Goal: Information Seeking & Learning: Check status

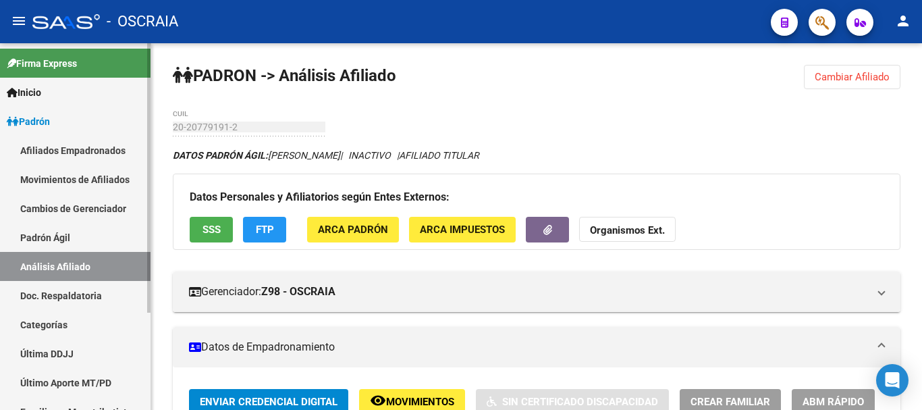
click at [38, 240] on link "Padrón Ágil" at bounding box center [75, 237] width 150 height 29
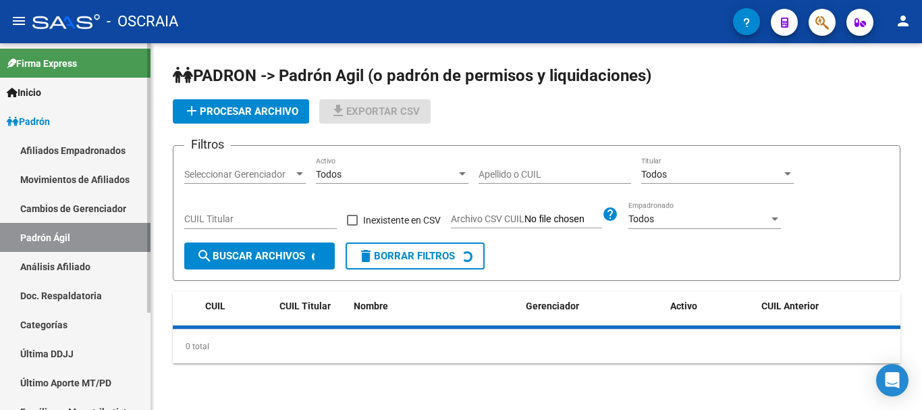
click at [53, 263] on link "Análisis Afiliado" at bounding box center [75, 266] width 150 height 29
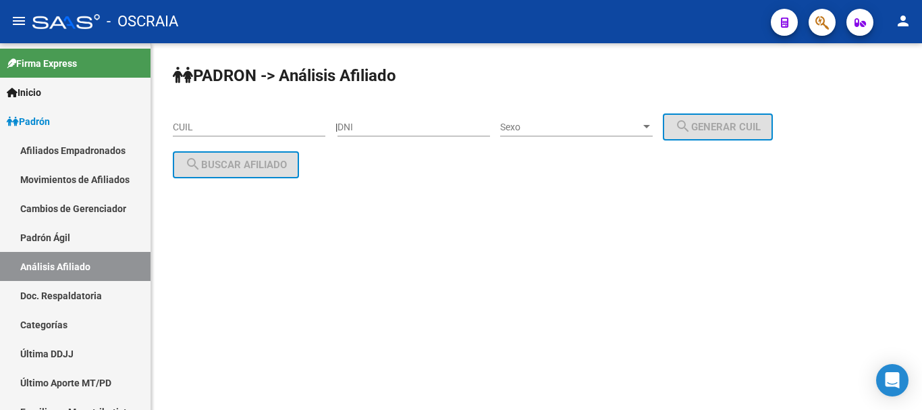
click at [411, 125] on input "DNI" at bounding box center [413, 126] width 153 height 11
type input "20779191"
click at [628, 127] on span "Sexo" at bounding box center [570, 126] width 140 height 11
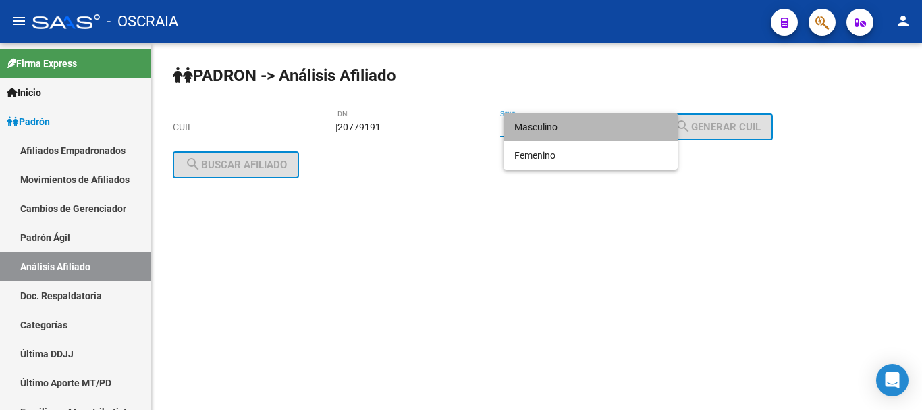
click at [618, 131] on span "Masculino" at bounding box center [590, 127] width 153 height 28
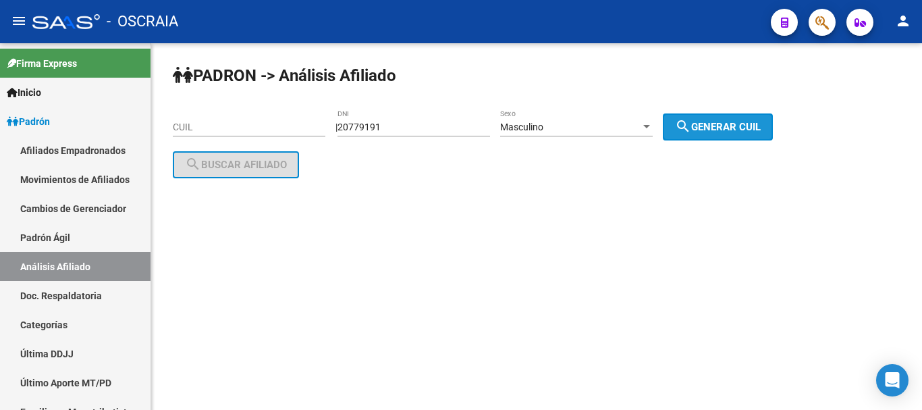
click at [691, 122] on mat-icon "search" at bounding box center [683, 126] width 16 height 16
type input "20-20779191-2"
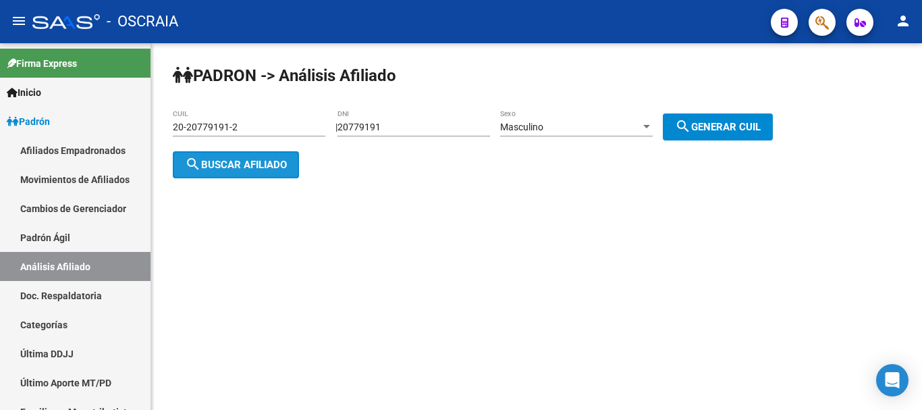
click at [227, 163] on span "search Buscar afiliado" at bounding box center [236, 165] width 102 height 12
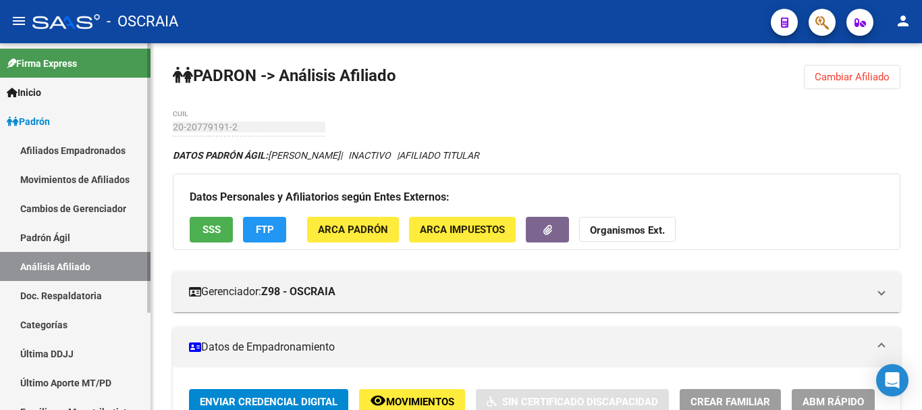
click at [70, 236] on link "Padrón Ágil" at bounding box center [75, 237] width 150 height 29
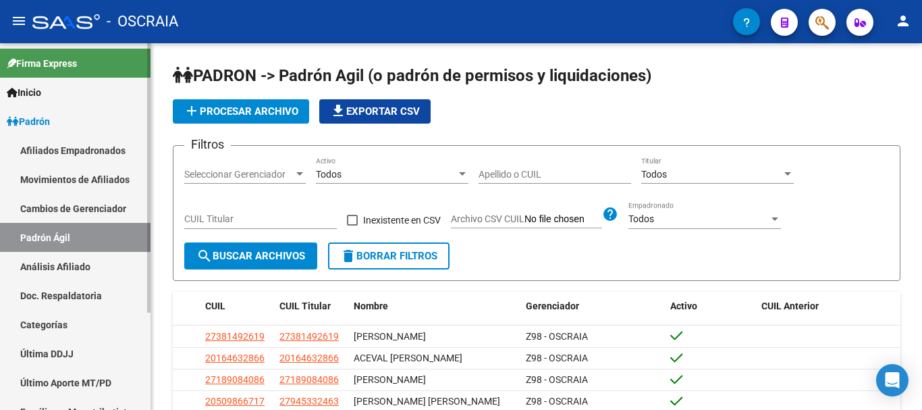
click at [80, 261] on link "Análisis Afiliado" at bounding box center [75, 266] width 150 height 29
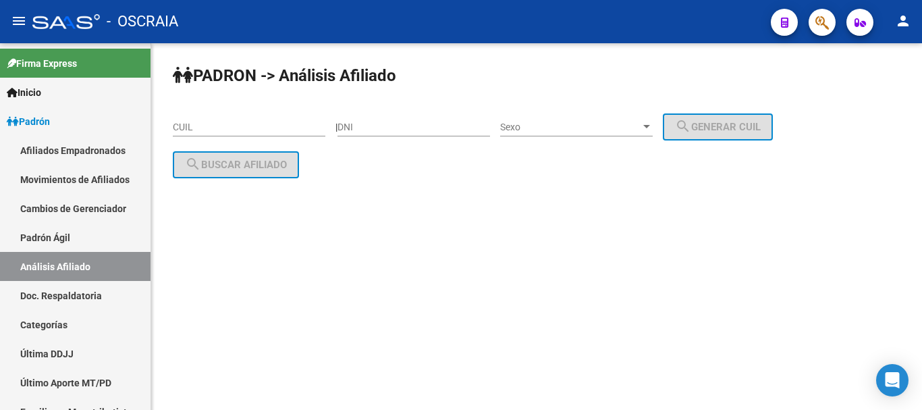
click at [476, 123] on input "DNI" at bounding box center [413, 126] width 153 height 11
type input "41170431"
click at [562, 134] on div "Sexo Sexo" at bounding box center [576, 122] width 153 height 27
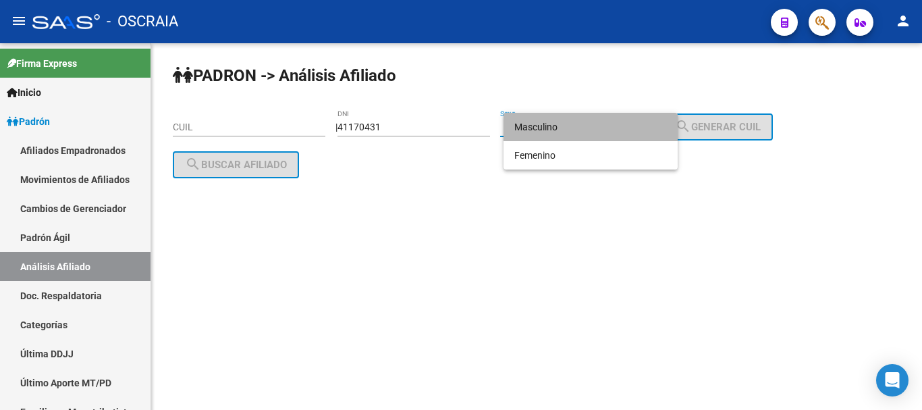
drag, startPoint x: 572, startPoint y: 132, endPoint x: 708, endPoint y: 144, distance: 136.1
click at [573, 132] on span "Masculino" at bounding box center [590, 127] width 153 height 28
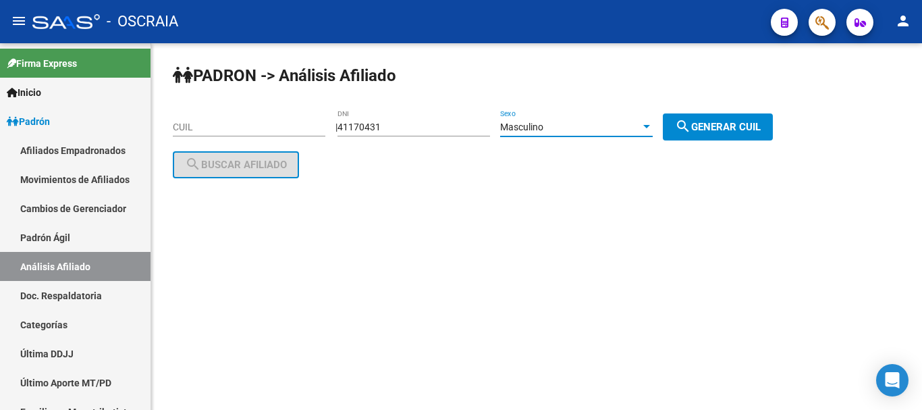
click at [757, 121] on span "search Generar CUIL" at bounding box center [718, 127] width 86 height 12
type input "23-41170431-9"
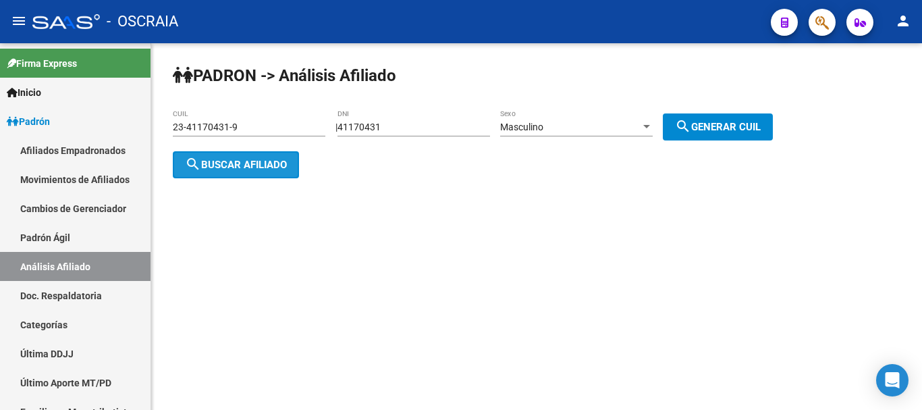
click at [199, 159] on mat-icon "search" at bounding box center [193, 164] width 16 height 16
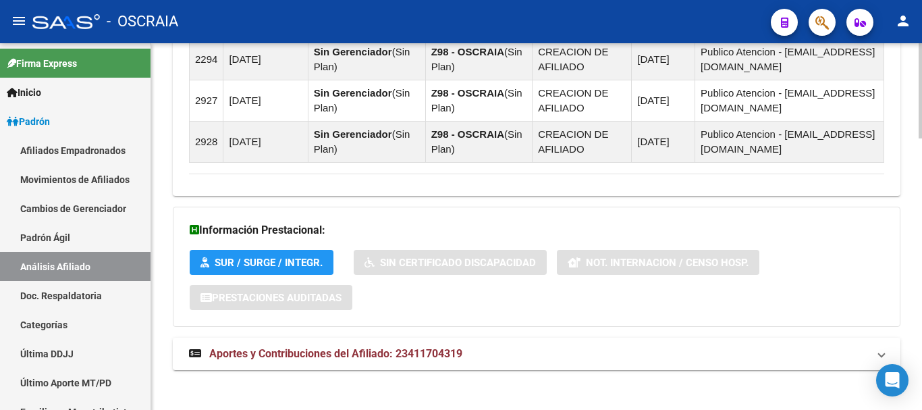
scroll to position [1043, 0]
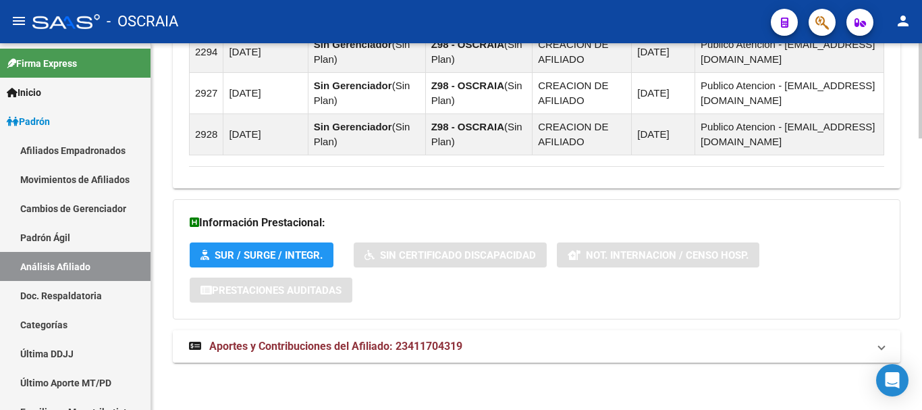
click at [331, 342] on span "Aportes y Contribuciones del Afiliado: 23411704319" at bounding box center [335, 345] width 253 height 13
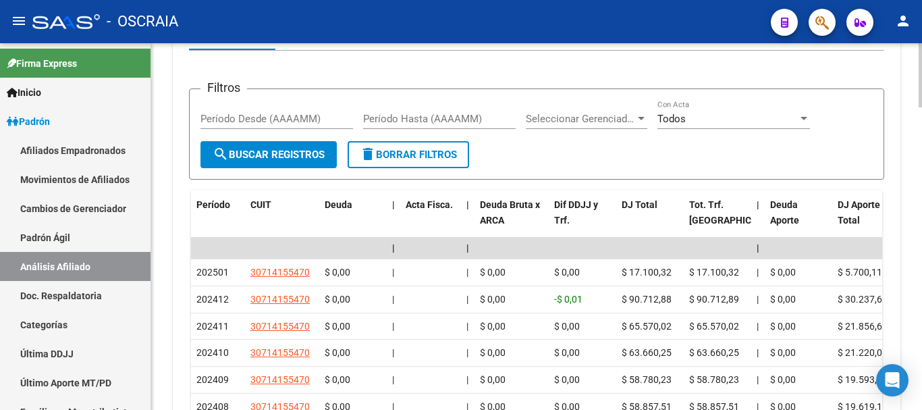
scroll to position [1515, 0]
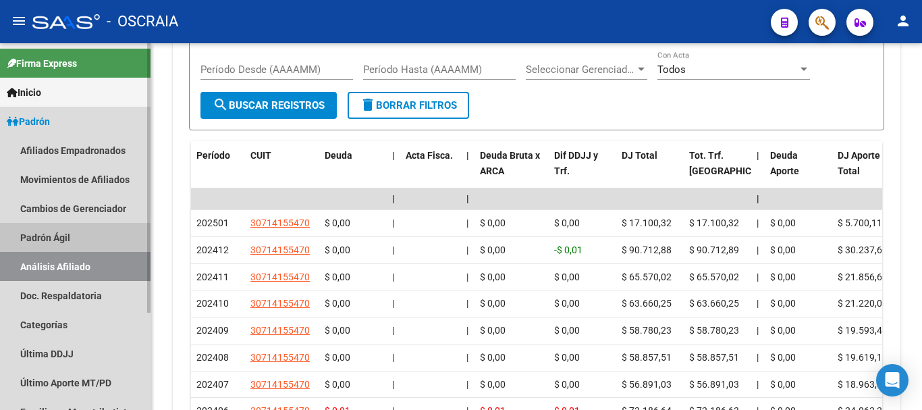
click at [48, 236] on link "Padrón Ágil" at bounding box center [75, 237] width 150 height 29
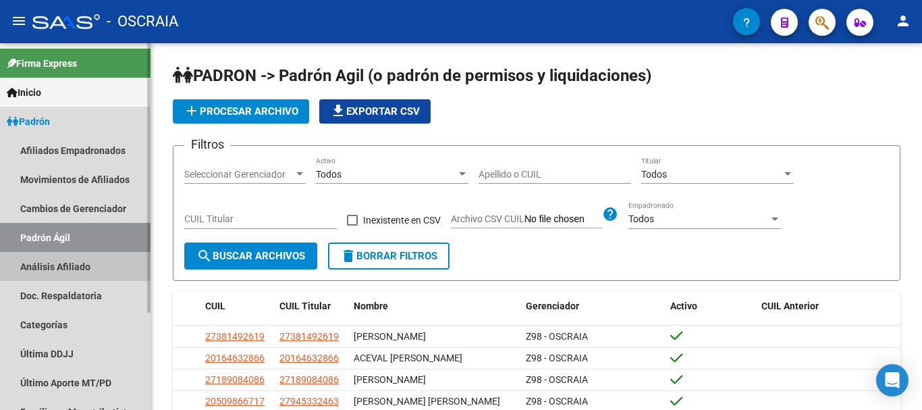
click at [71, 262] on link "Análisis Afiliado" at bounding box center [75, 266] width 150 height 29
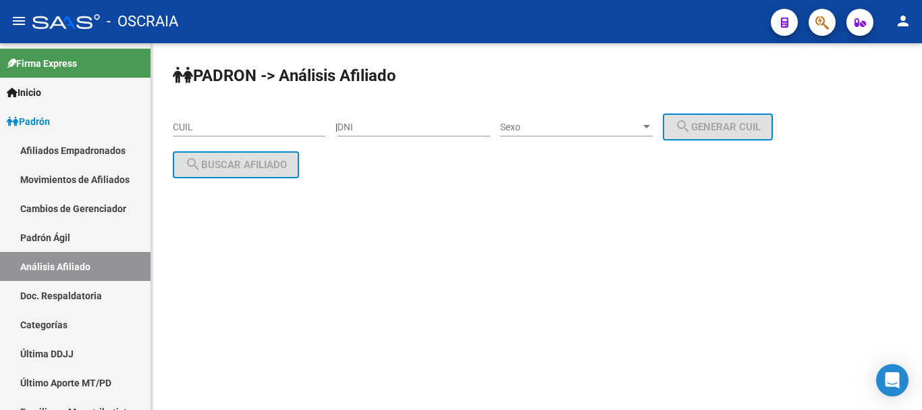
click at [273, 133] on div "CUIL" at bounding box center [249, 122] width 153 height 27
click at [275, 126] on input "CUIL" at bounding box center [249, 126] width 153 height 11
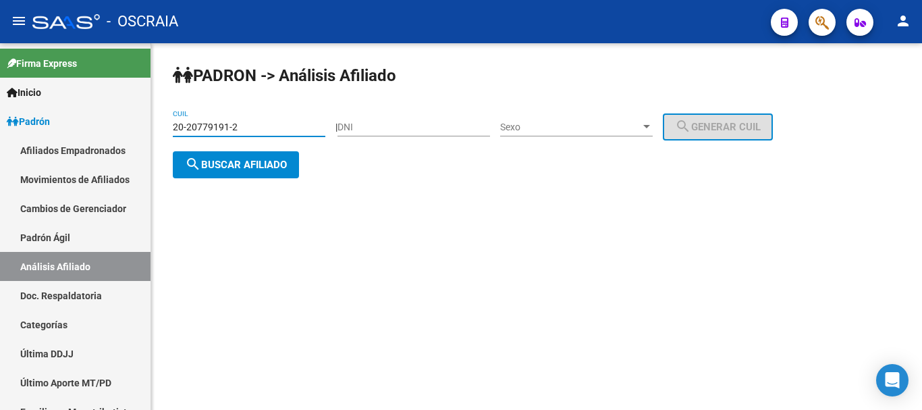
type input "20-20779191-2"
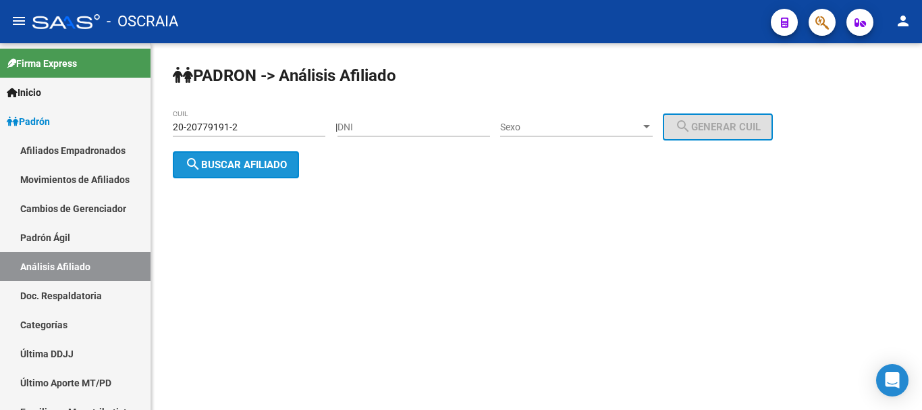
click at [269, 156] on button "search Buscar afiliado" at bounding box center [236, 164] width 126 height 27
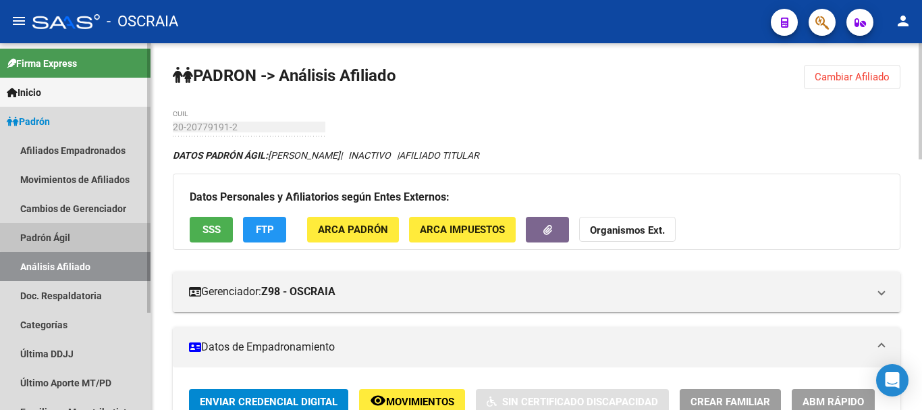
click at [77, 236] on link "Padrón Ágil" at bounding box center [75, 237] width 150 height 29
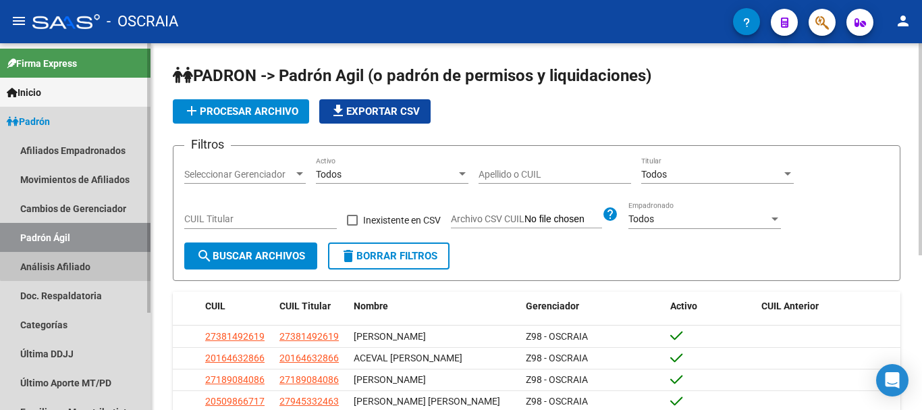
click at [79, 265] on link "Análisis Afiliado" at bounding box center [75, 266] width 150 height 29
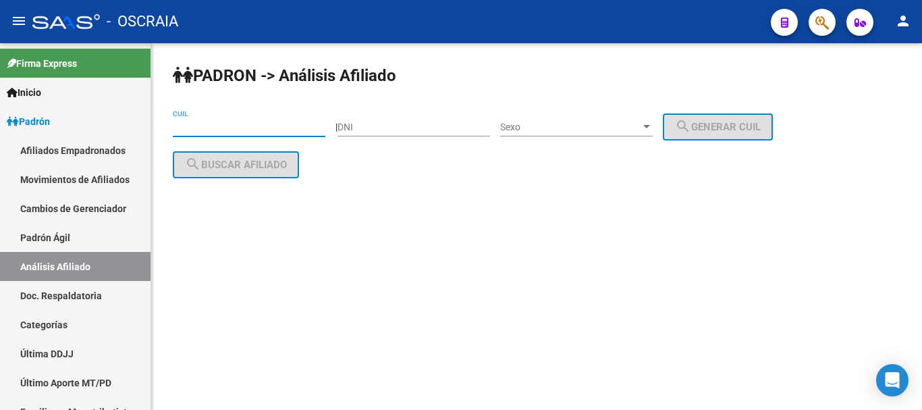
click at [289, 121] on input "CUIL" at bounding box center [249, 126] width 153 height 11
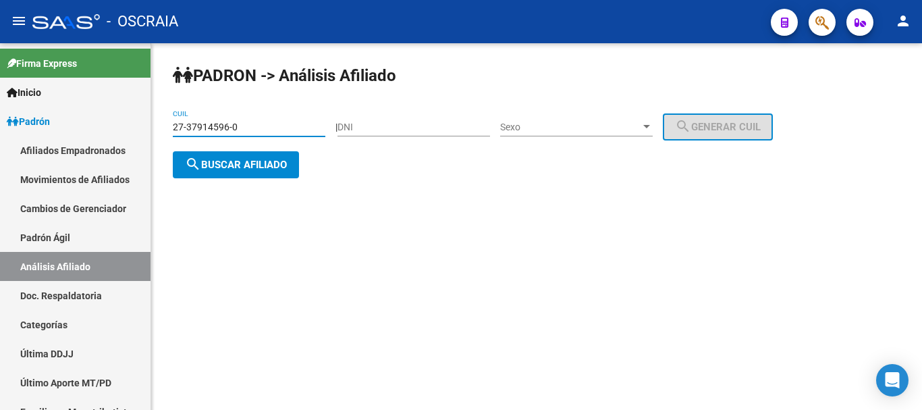
type input "27-37914596-0"
click at [267, 166] on span "search Buscar afiliado" at bounding box center [236, 165] width 102 height 12
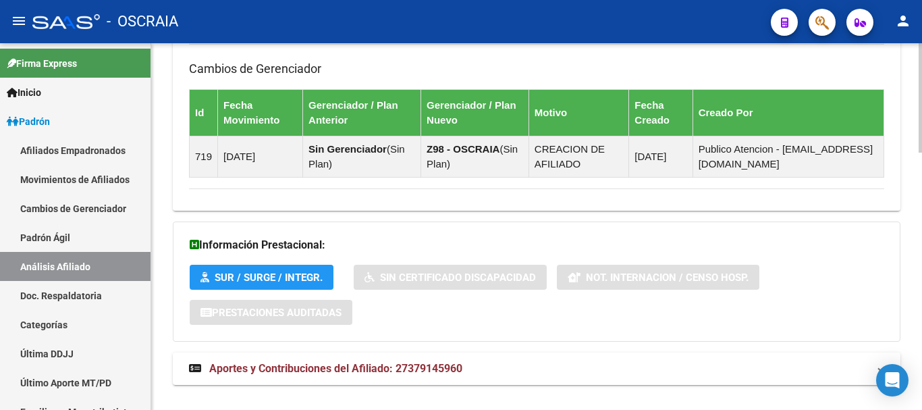
scroll to position [858, 0]
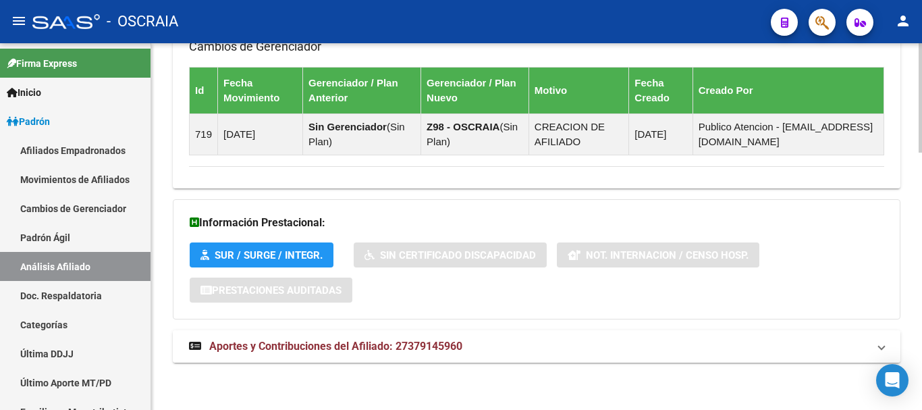
click at [266, 346] on span "Aportes y Contribuciones del Afiliado: 27379145960" at bounding box center [335, 345] width 253 height 13
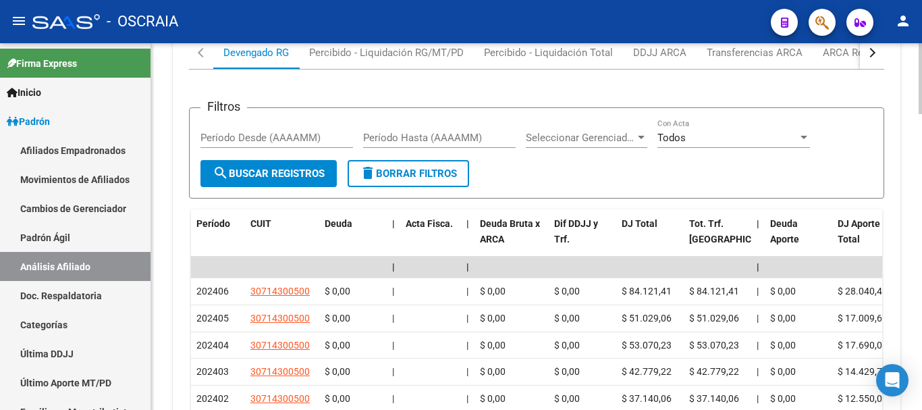
scroll to position [1263, 0]
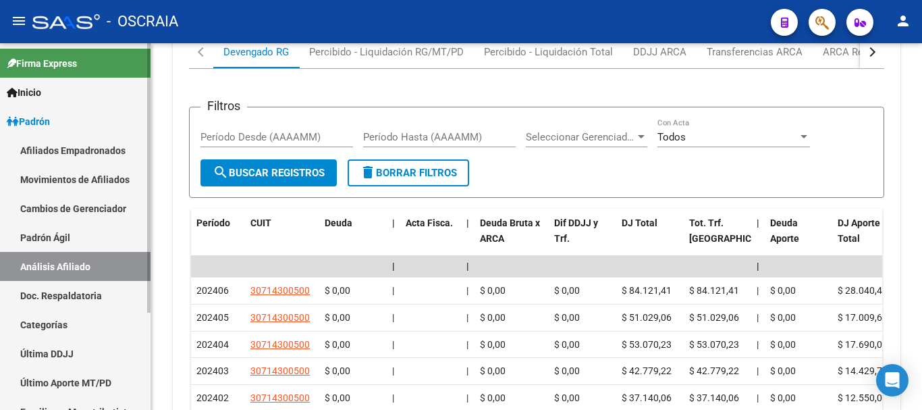
click at [59, 237] on link "Padrón Ágil" at bounding box center [75, 237] width 150 height 29
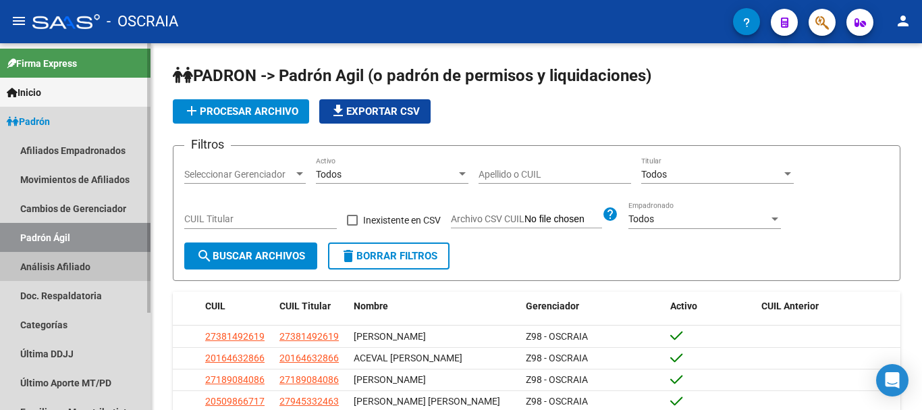
click at [58, 267] on link "Análisis Afiliado" at bounding box center [75, 266] width 150 height 29
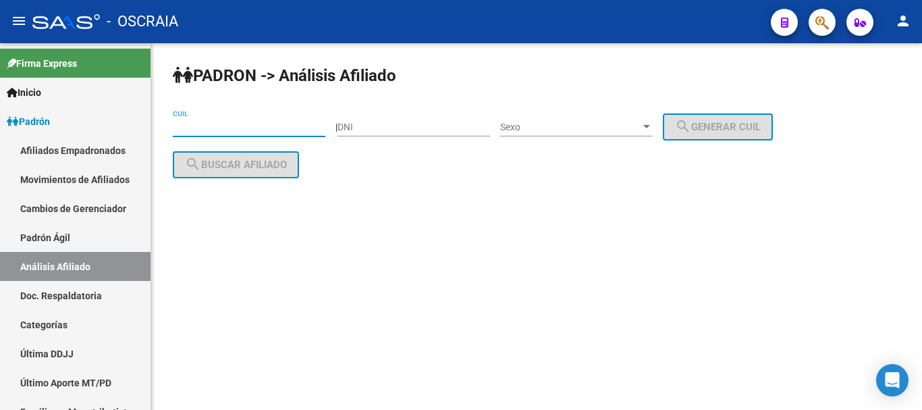
click at [217, 124] on input "CUIL" at bounding box center [249, 126] width 153 height 11
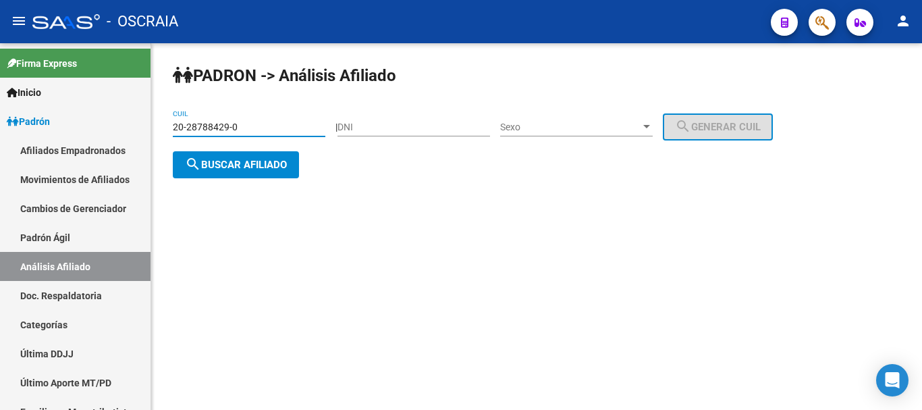
type input "20-28788429-0"
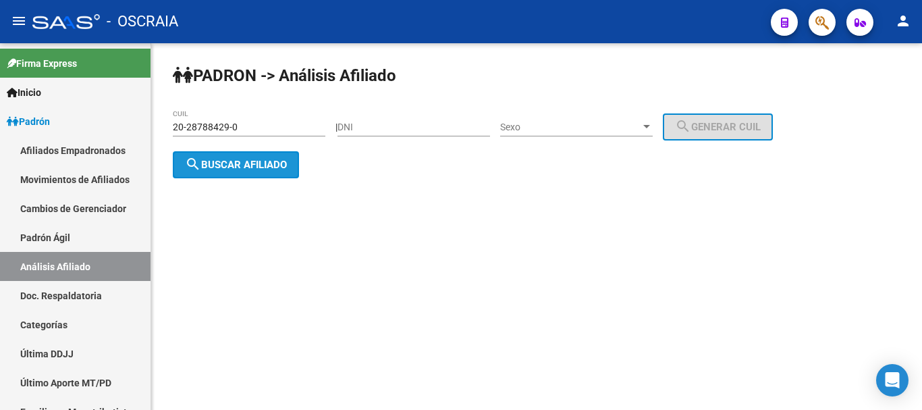
click at [223, 161] on span "search Buscar afiliado" at bounding box center [236, 165] width 102 height 12
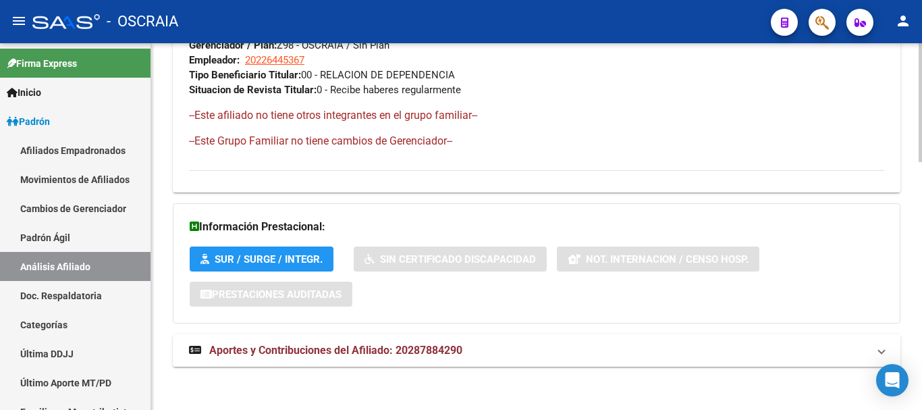
scroll to position [761, 0]
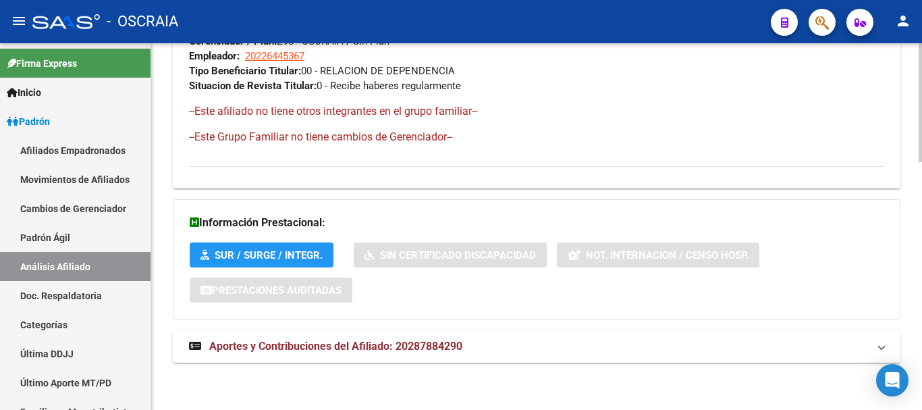
click at [364, 350] on span "Aportes y Contribuciones del Afiliado: 20287884290" at bounding box center [335, 345] width 253 height 13
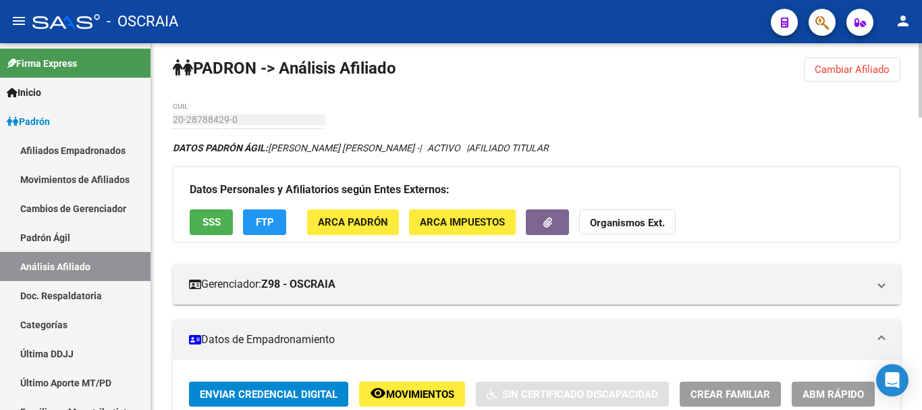
scroll to position [0, 0]
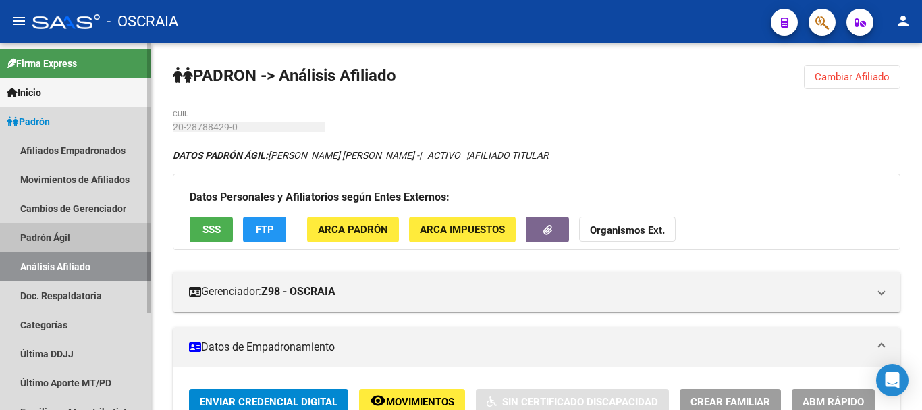
click at [48, 238] on link "Padrón Ágil" at bounding box center [75, 237] width 150 height 29
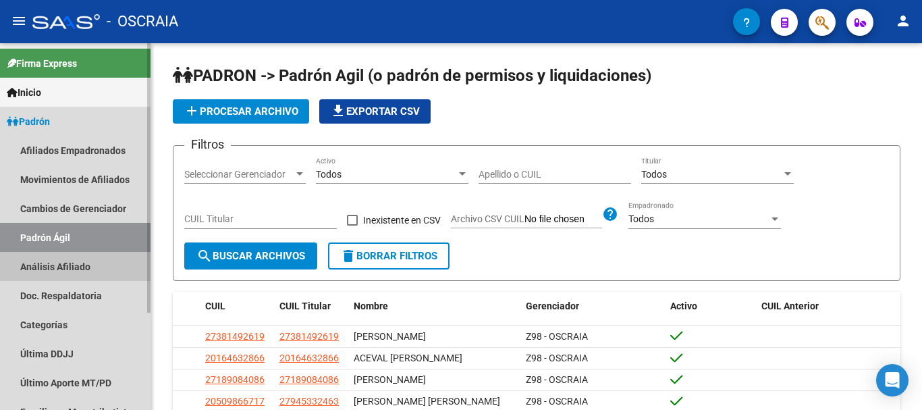
click at [49, 269] on link "Análisis Afiliado" at bounding box center [75, 266] width 150 height 29
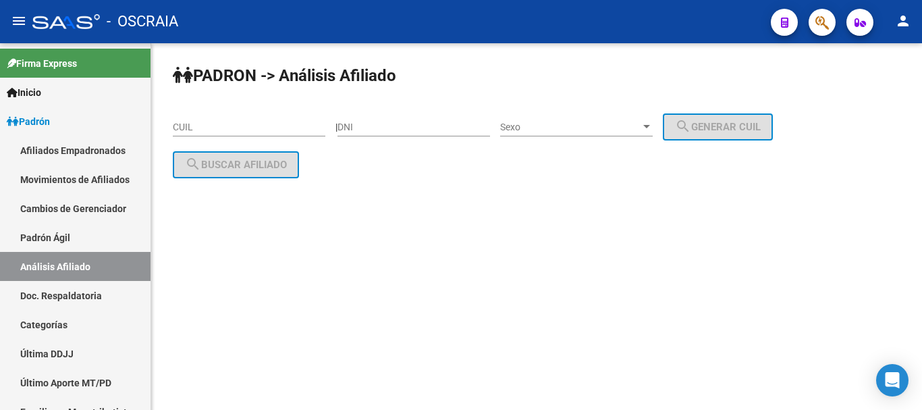
click at [308, 125] on input "CUIL" at bounding box center [249, 126] width 153 height 11
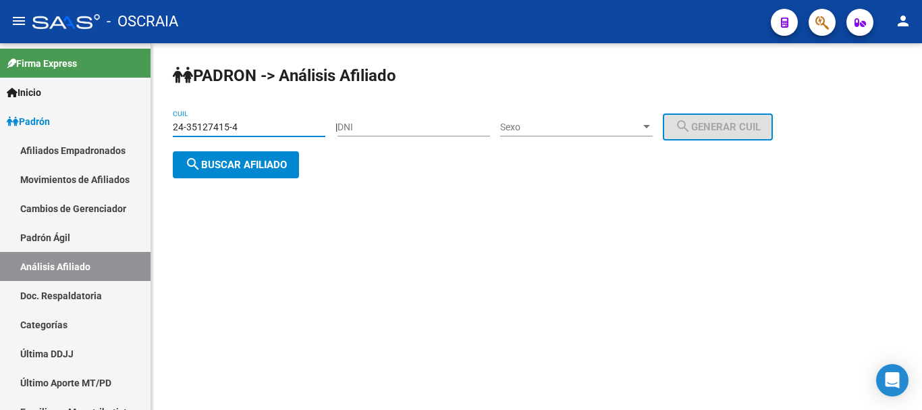
type input "24-35127415-4"
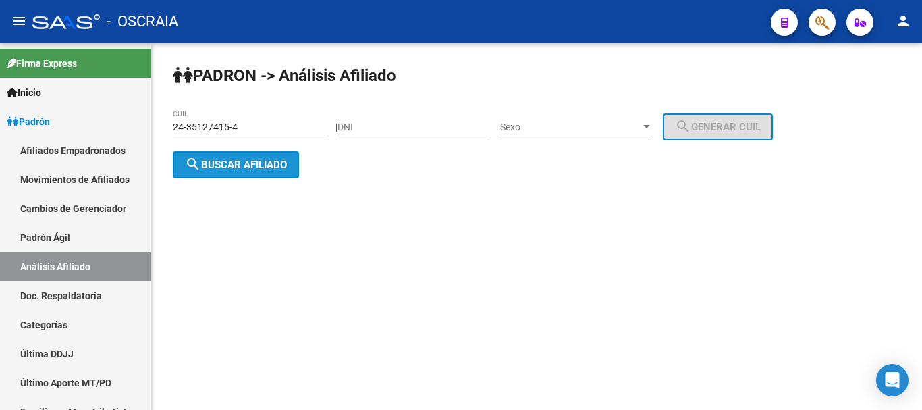
click at [261, 165] on span "search Buscar afiliado" at bounding box center [236, 165] width 102 height 12
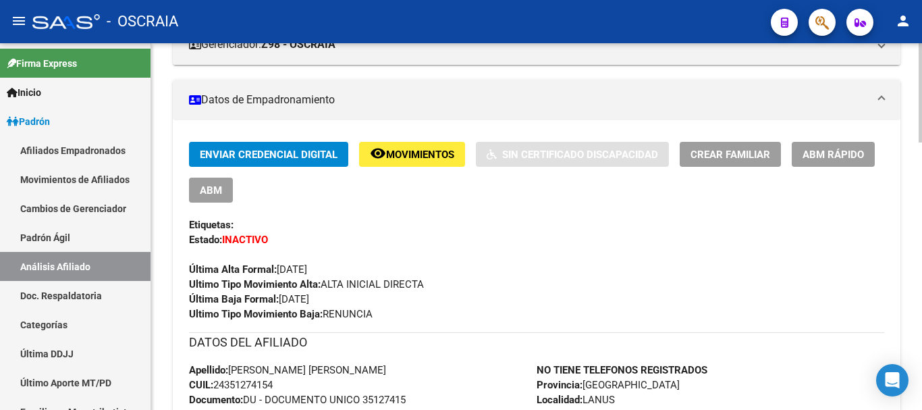
scroll to position [270, 0]
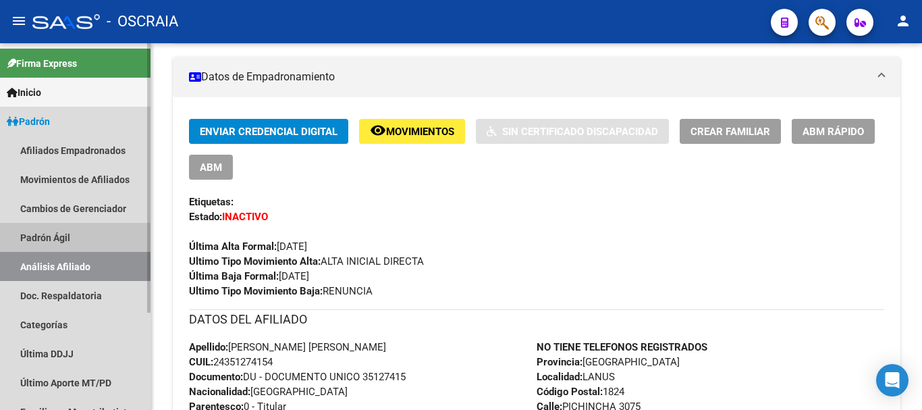
click at [79, 231] on link "Padrón Ágil" at bounding box center [75, 237] width 150 height 29
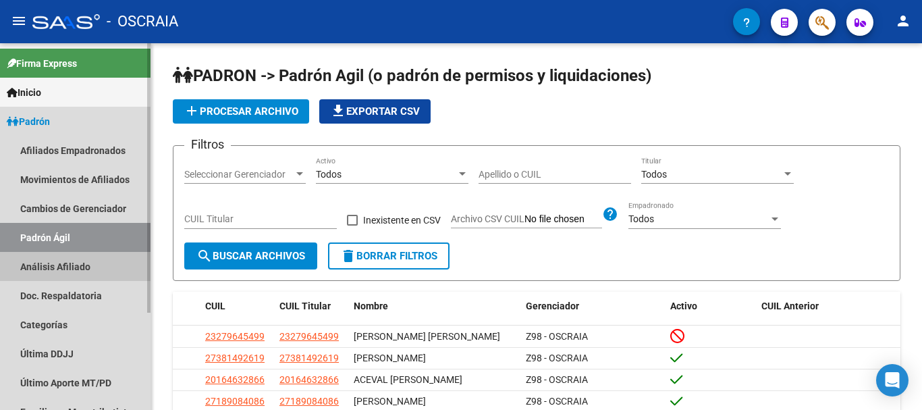
click at [75, 270] on link "Análisis Afiliado" at bounding box center [75, 266] width 150 height 29
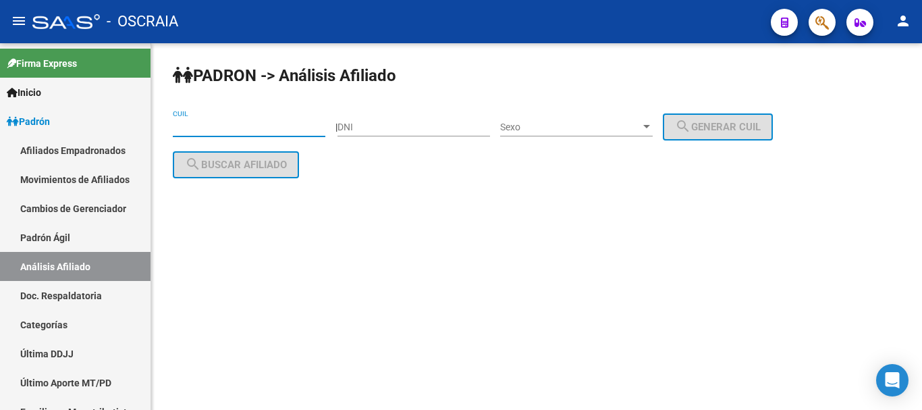
click at [263, 125] on input "CUIL" at bounding box center [249, 126] width 153 height 11
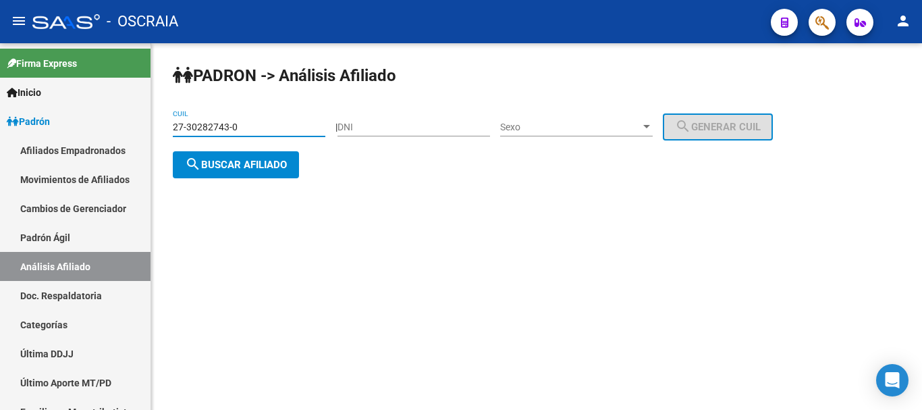
type input "27-30282743-0"
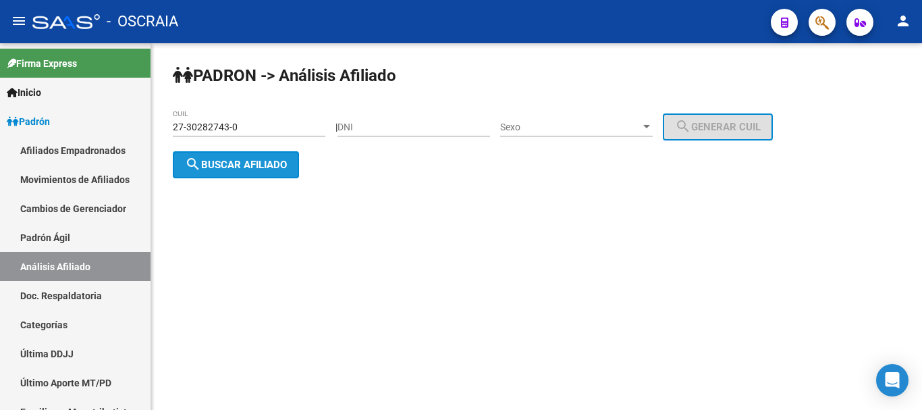
click at [255, 160] on span "search Buscar afiliado" at bounding box center [236, 165] width 102 height 12
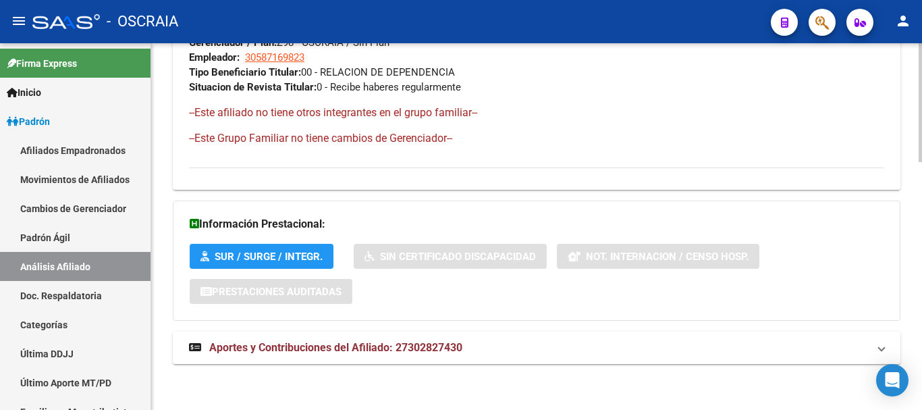
scroll to position [761, 0]
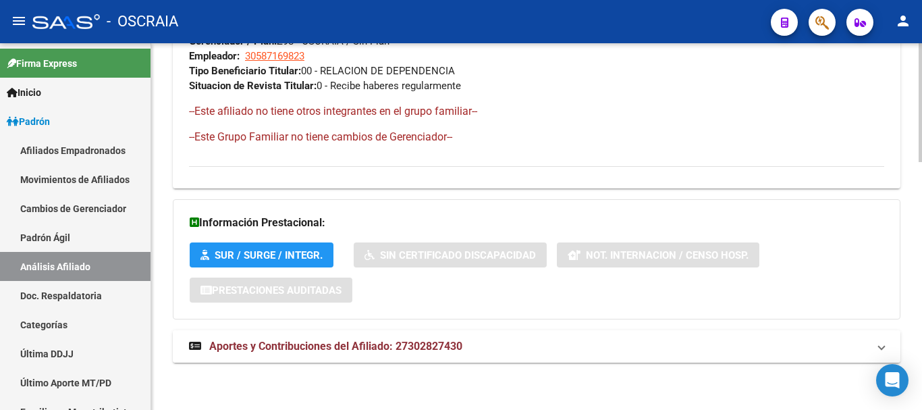
click at [360, 348] on span "Aportes y Contribuciones del Afiliado: 27302827430" at bounding box center [335, 345] width 253 height 13
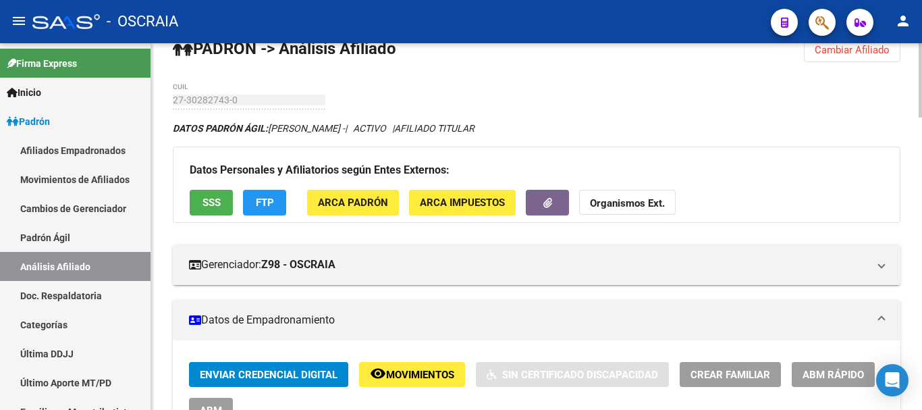
scroll to position [0, 0]
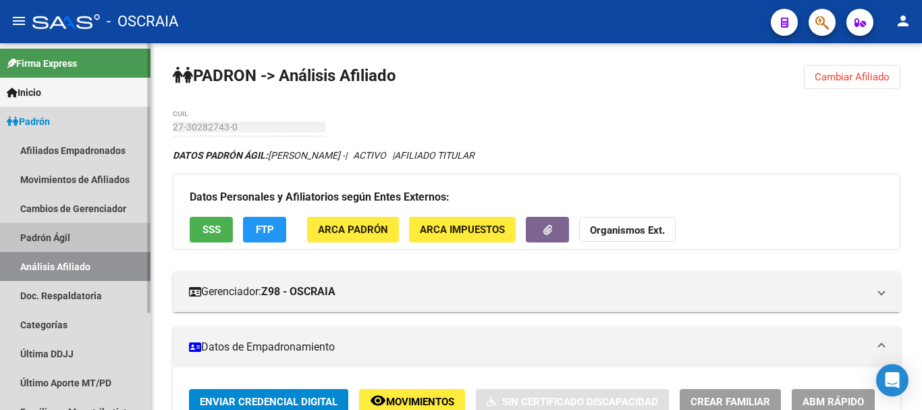
click at [43, 236] on link "Padrón Ágil" at bounding box center [75, 237] width 150 height 29
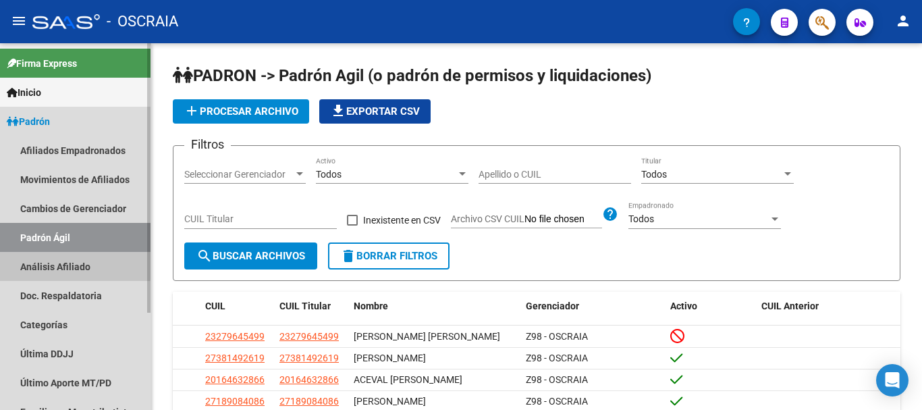
click at [60, 265] on link "Análisis Afiliado" at bounding box center [75, 266] width 150 height 29
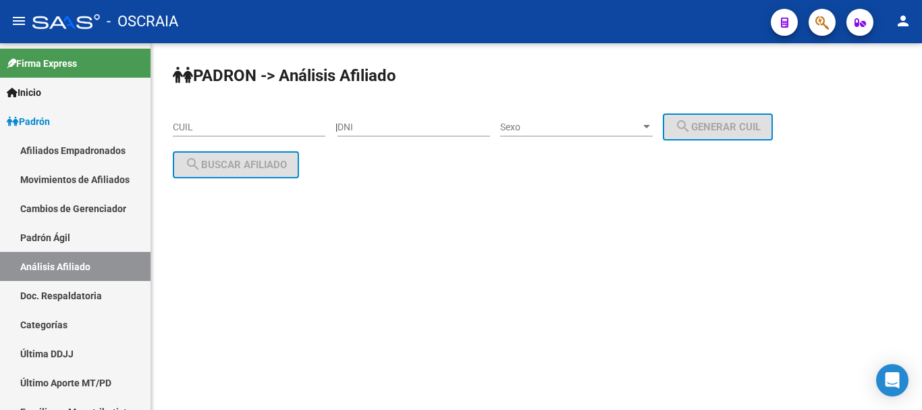
click at [269, 135] on div "CUIL" at bounding box center [249, 122] width 153 height 27
click at [400, 125] on input "DNI" at bounding box center [413, 126] width 153 height 11
type input "14010907"
click at [581, 125] on span "Sexo" at bounding box center [570, 126] width 140 height 11
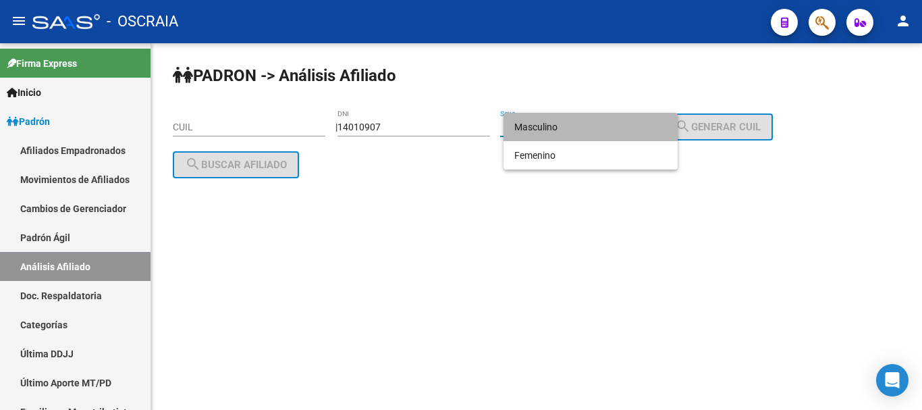
drag, startPoint x: 588, startPoint y: 127, endPoint x: 669, endPoint y: 121, distance: 81.2
click at [593, 124] on span "Masculino" at bounding box center [590, 127] width 153 height 28
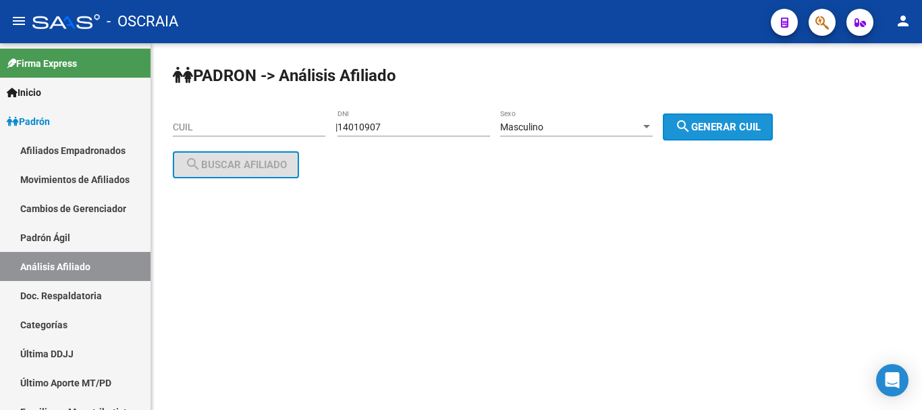
click at [691, 123] on mat-icon "search" at bounding box center [683, 126] width 16 height 16
type input "20-14010907-0"
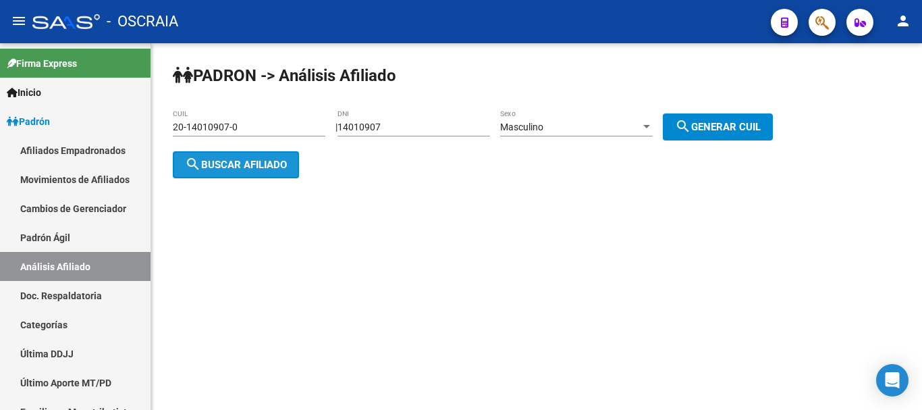
click at [284, 159] on span "search Buscar afiliado" at bounding box center [236, 165] width 102 height 12
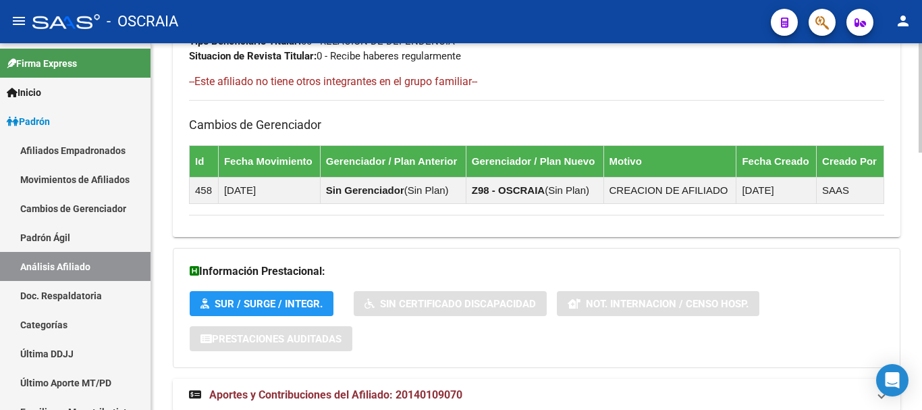
scroll to position [858, 0]
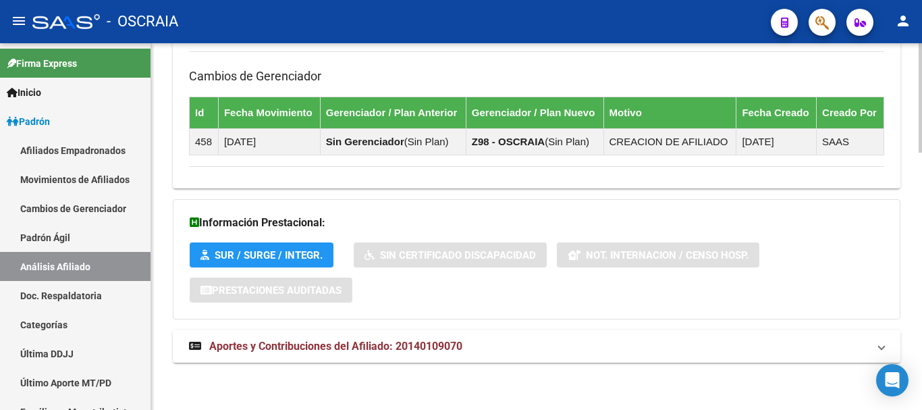
drag, startPoint x: 420, startPoint y: 349, endPoint x: 425, endPoint y: 342, distance: 8.6
click at [421, 348] on span "Aportes y Contribuciones del Afiliado: 20140109070" at bounding box center [335, 345] width 253 height 13
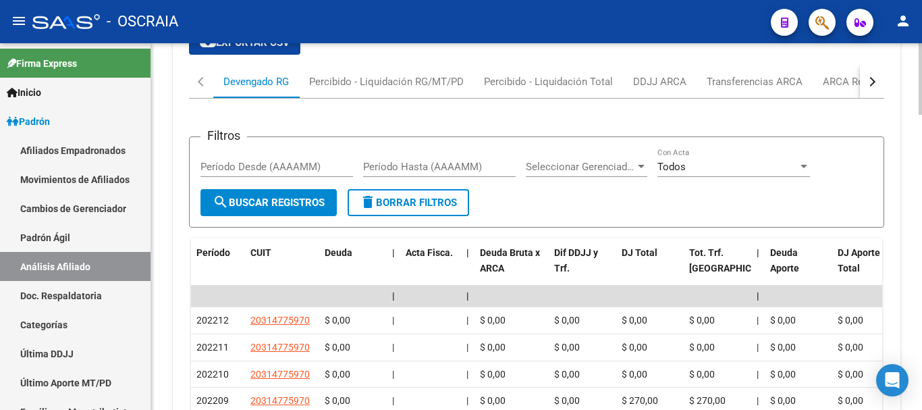
scroll to position [1263, 0]
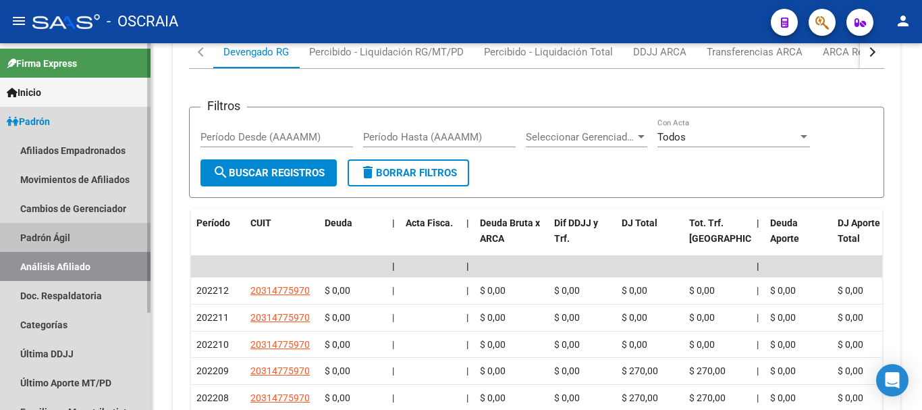
click at [78, 234] on link "Padrón Ágil" at bounding box center [75, 237] width 150 height 29
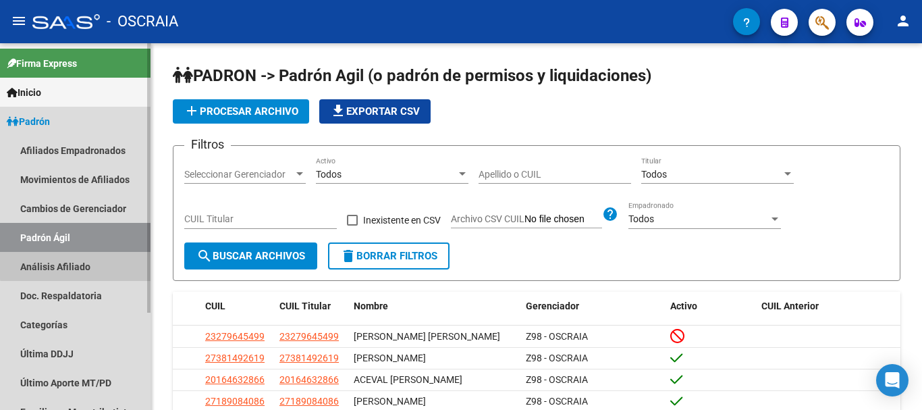
click at [77, 265] on link "Análisis Afiliado" at bounding box center [75, 266] width 150 height 29
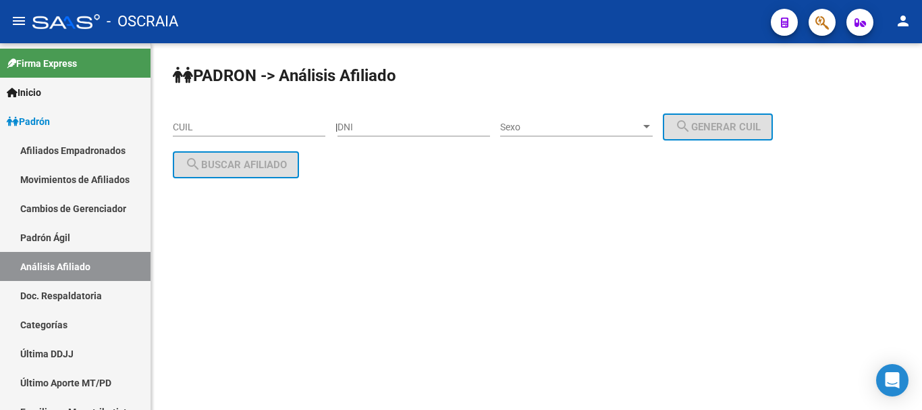
click at [258, 131] on input "CUIL" at bounding box center [249, 126] width 153 height 11
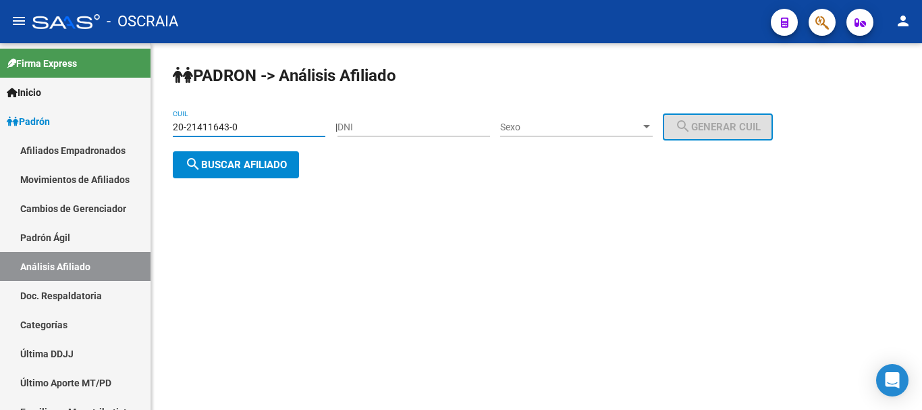
type input "20-21411643-0"
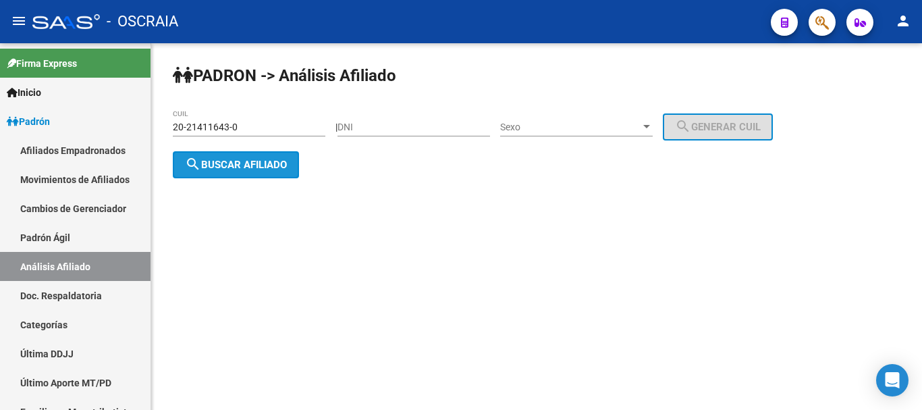
click at [254, 162] on span "search Buscar afiliado" at bounding box center [236, 165] width 102 height 12
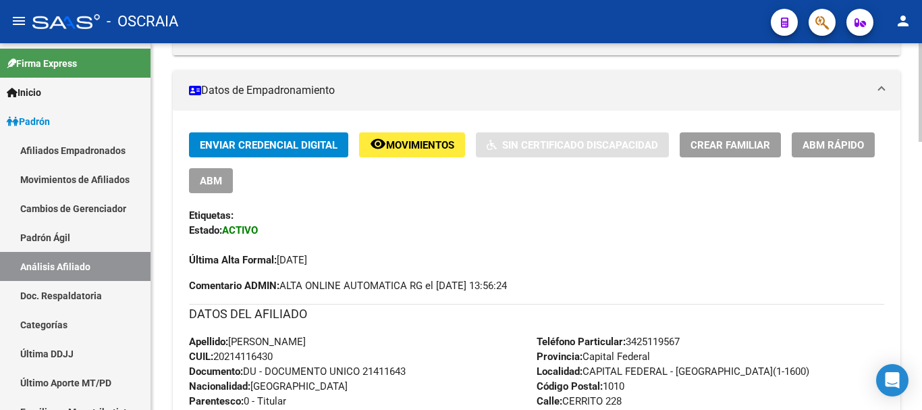
scroll to position [270, 0]
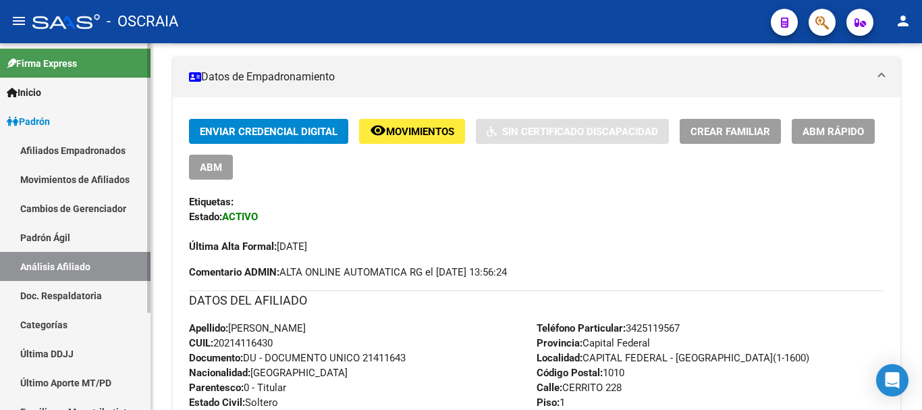
click at [64, 234] on link "Padrón Ágil" at bounding box center [75, 237] width 150 height 29
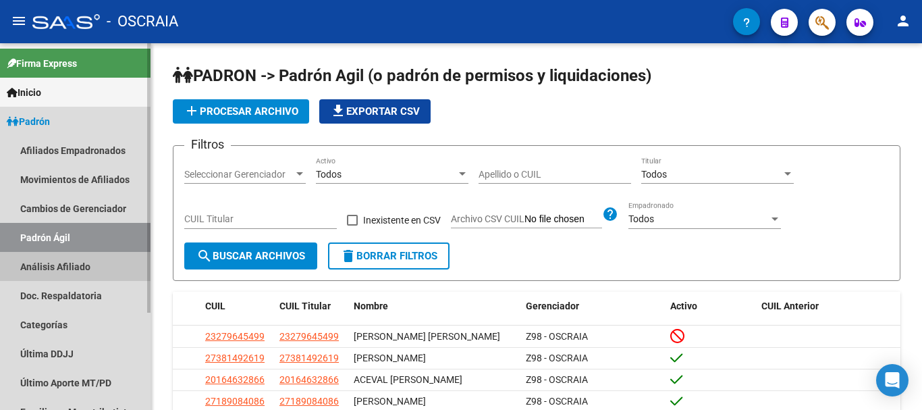
click at [68, 264] on link "Análisis Afiliado" at bounding box center [75, 266] width 150 height 29
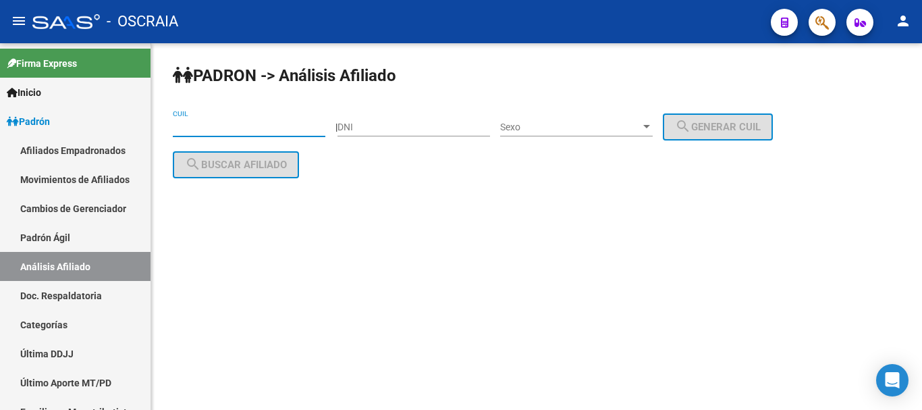
click at [217, 126] on input "CUIL" at bounding box center [249, 126] width 153 height 11
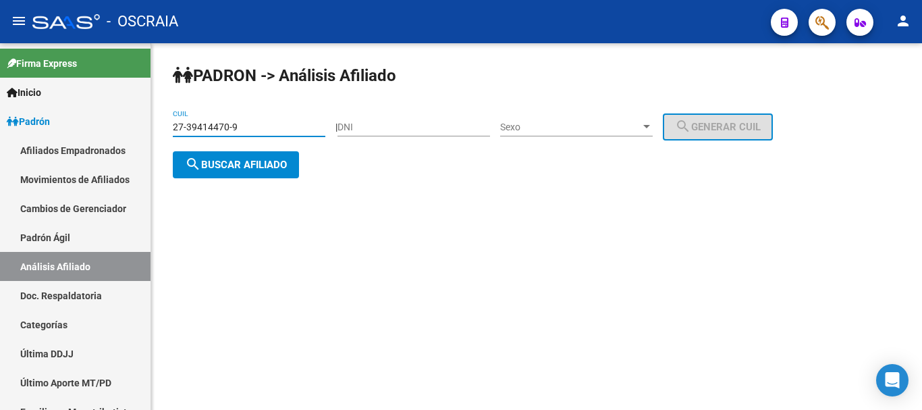
type input "27-39414470-9"
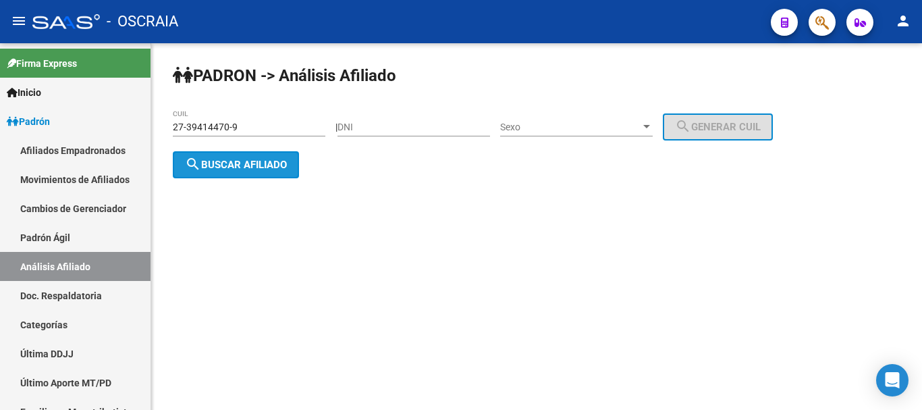
click at [250, 166] on span "search Buscar afiliado" at bounding box center [236, 165] width 102 height 12
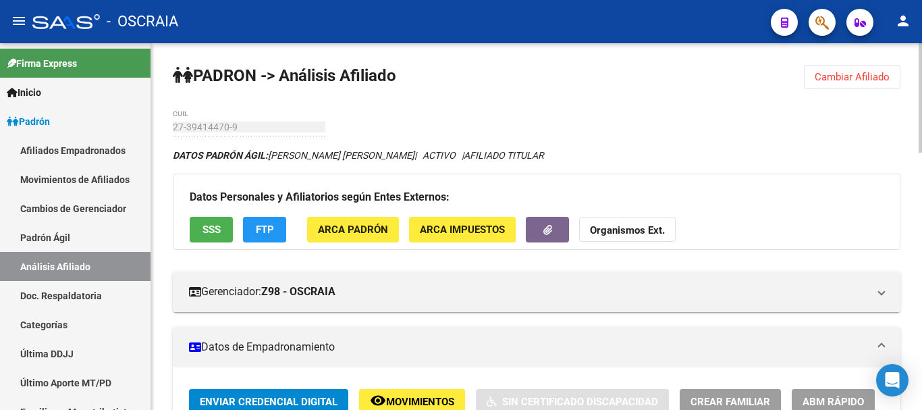
click at [510, 339] on mat-panel-title "Datos de Empadronamiento" at bounding box center [528, 346] width 679 height 15
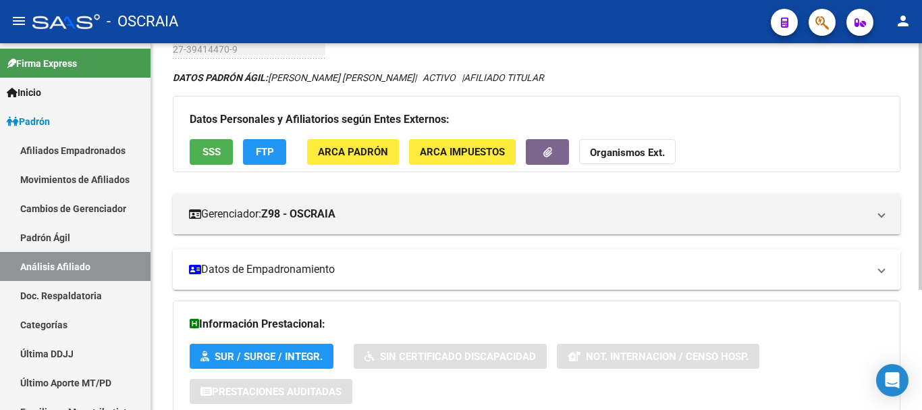
scroll to position [135, 0]
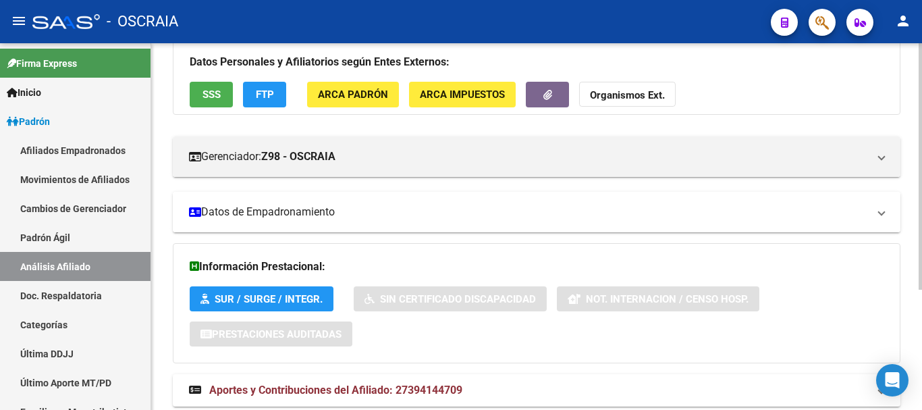
click at [330, 214] on mat-panel-title "Datos de Empadronamiento" at bounding box center [528, 211] width 679 height 15
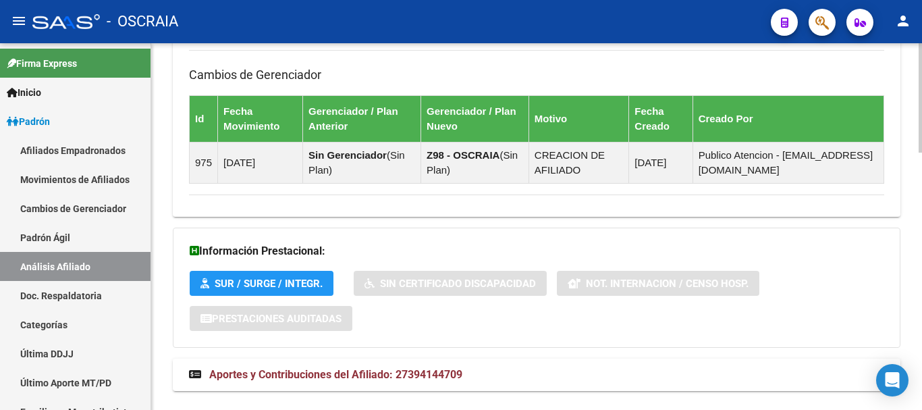
scroll to position [858, 0]
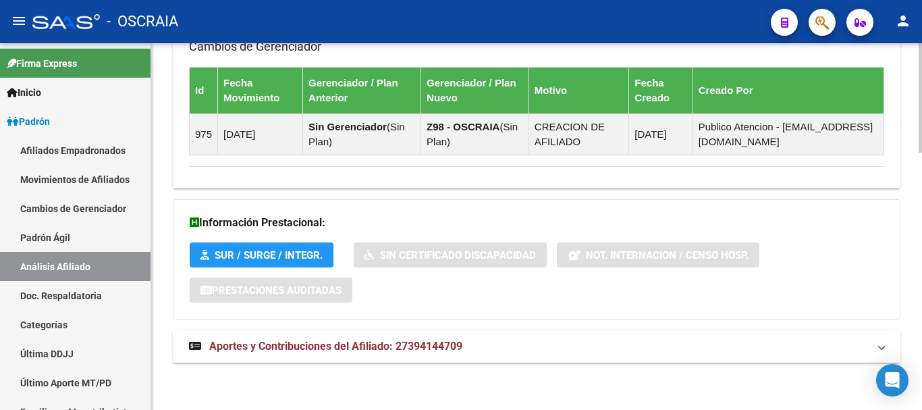
click at [278, 345] on span "Aportes y Contribuciones del Afiliado: 27394144709" at bounding box center [335, 345] width 253 height 13
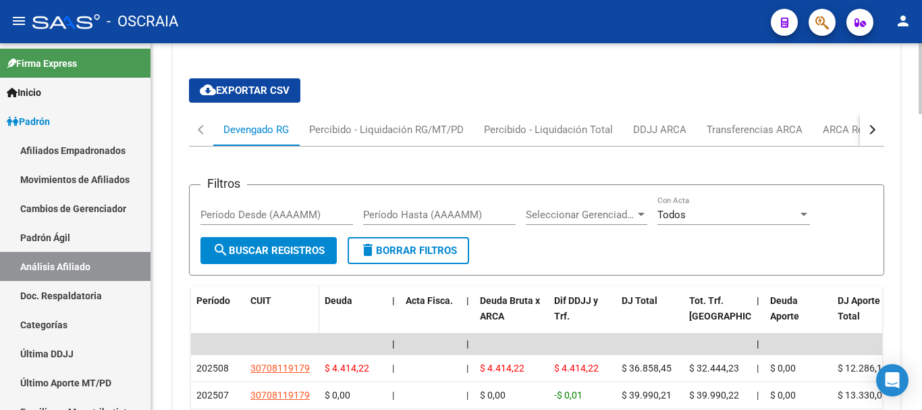
scroll to position [1466, 0]
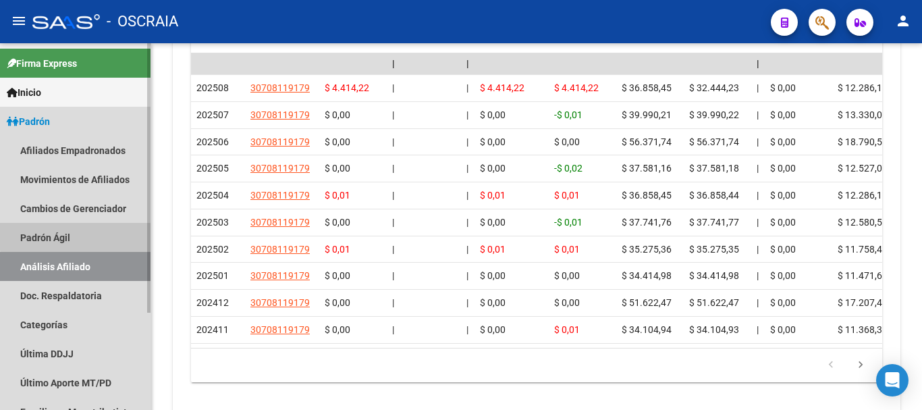
click at [78, 236] on link "Padrón Ágil" at bounding box center [75, 237] width 150 height 29
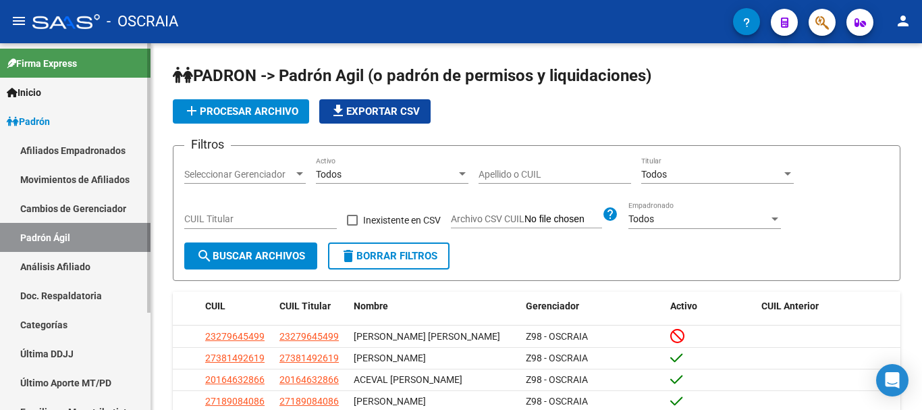
click at [78, 260] on link "Análisis Afiliado" at bounding box center [75, 266] width 150 height 29
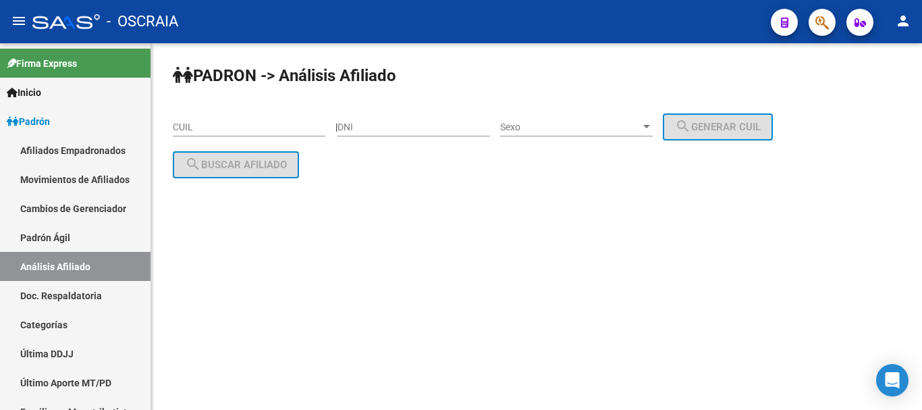
click at [285, 117] on div "CUIL" at bounding box center [249, 122] width 153 height 27
click at [413, 120] on div "DNI" at bounding box center [413, 122] width 153 height 27
type input "14563015"
click at [640, 121] on span "Sexo" at bounding box center [570, 126] width 140 height 11
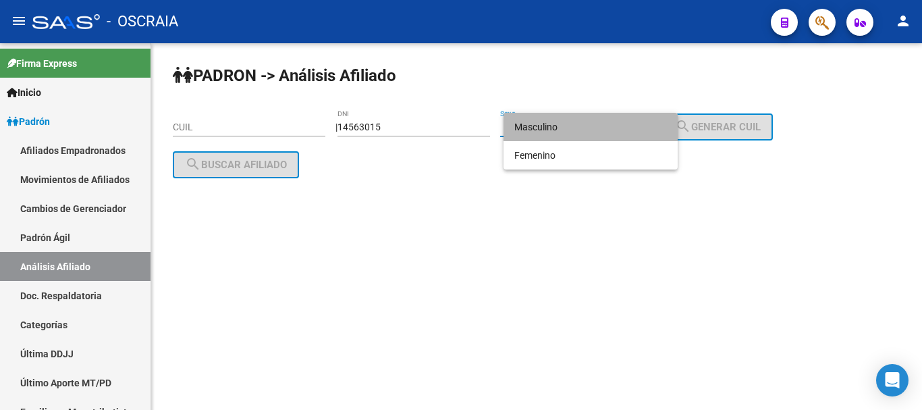
drag, startPoint x: 645, startPoint y: 129, endPoint x: 657, endPoint y: 128, distance: 12.2
click at [646, 129] on span "Masculino" at bounding box center [590, 127] width 153 height 28
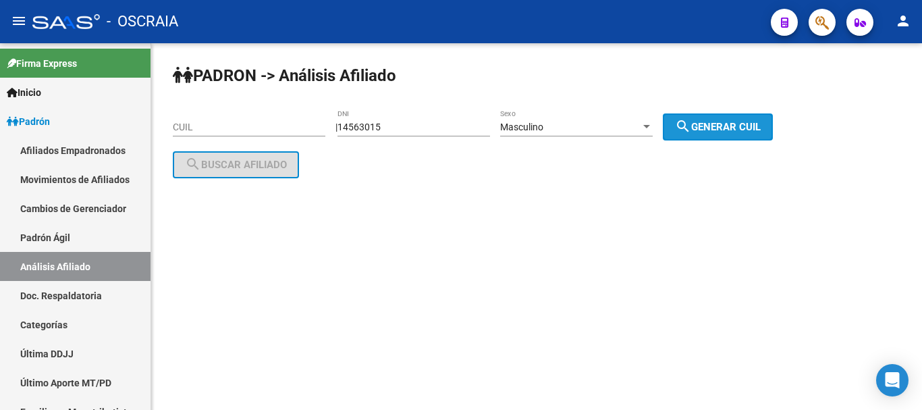
click at [691, 128] on mat-icon "search" at bounding box center [683, 126] width 16 height 16
type input "20-14563015-1"
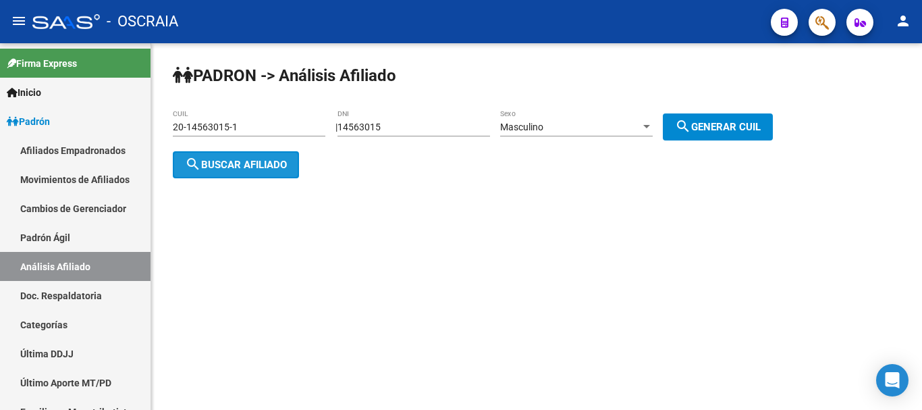
click at [254, 161] on span "search Buscar afiliado" at bounding box center [236, 165] width 102 height 12
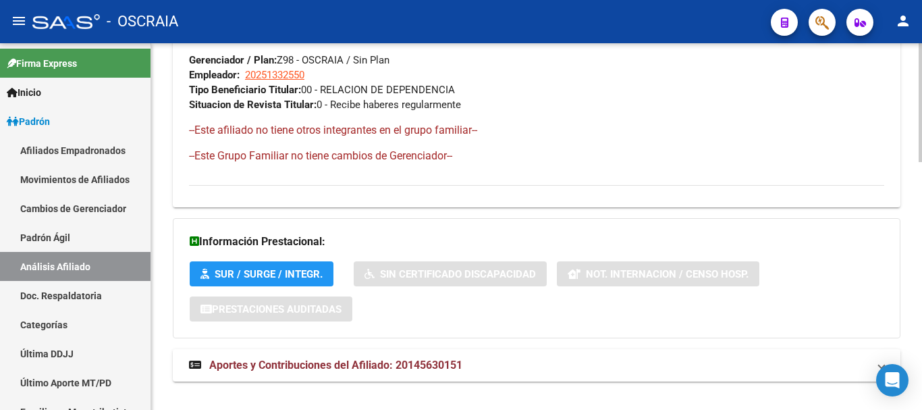
scroll to position [761, 0]
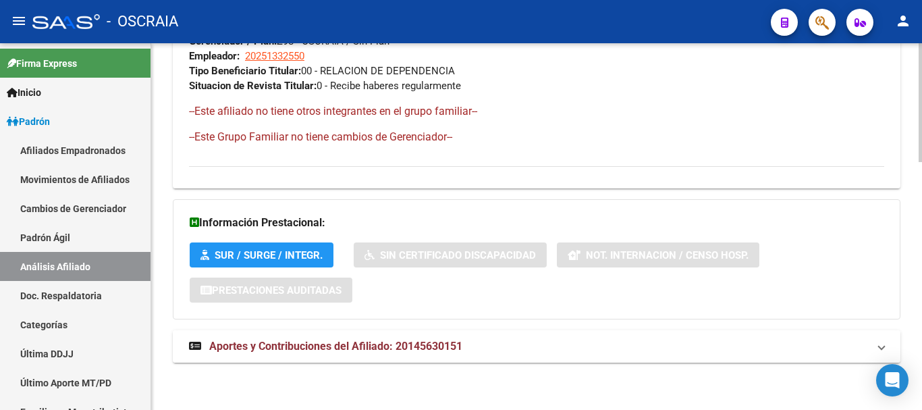
click at [298, 351] on span "Aportes y Contribuciones del Afiliado: 20145630151" at bounding box center [335, 345] width 253 height 13
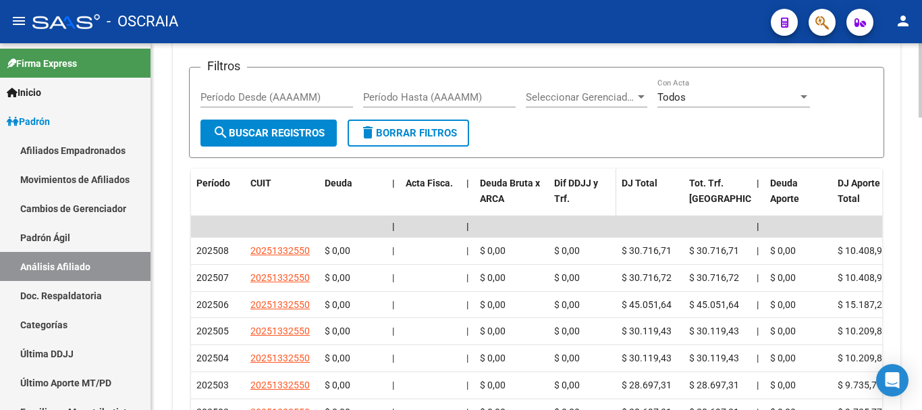
scroll to position [1234, 0]
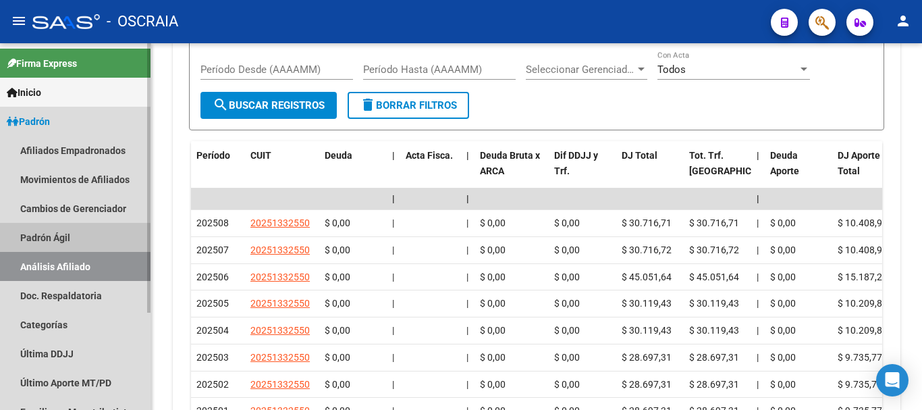
click at [61, 238] on link "Padrón Ágil" at bounding box center [75, 237] width 150 height 29
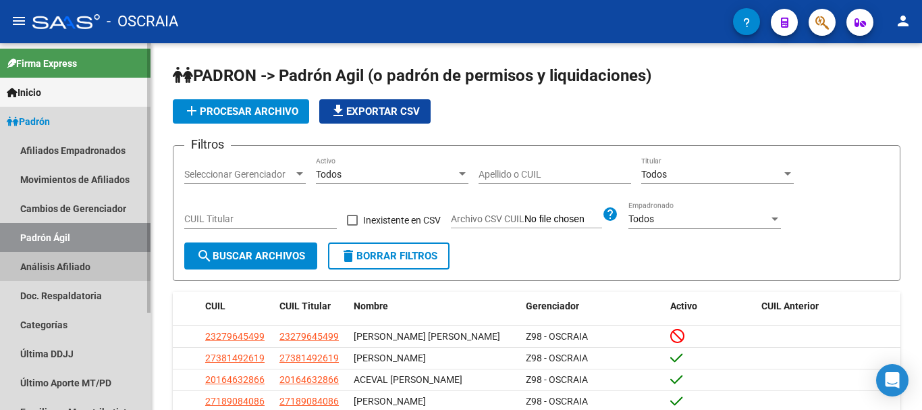
click at [63, 266] on link "Análisis Afiliado" at bounding box center [75, 266] width 150 height 29
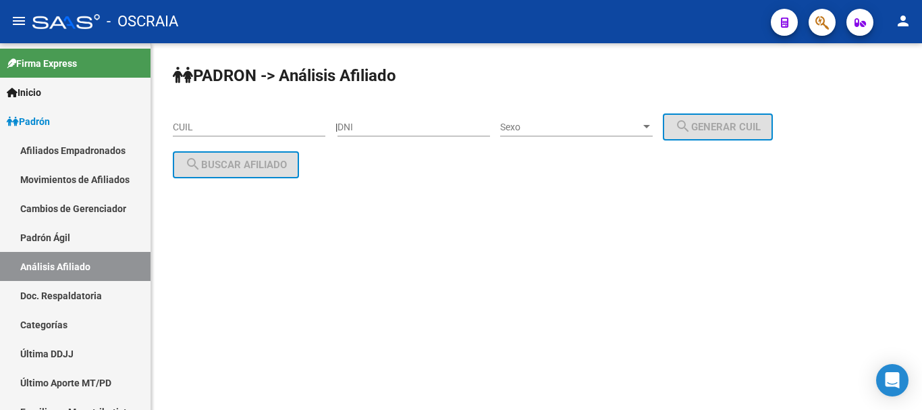
click at [298, 128] on input "CUIL" at bounding box center [249, 126] width 153 height 11
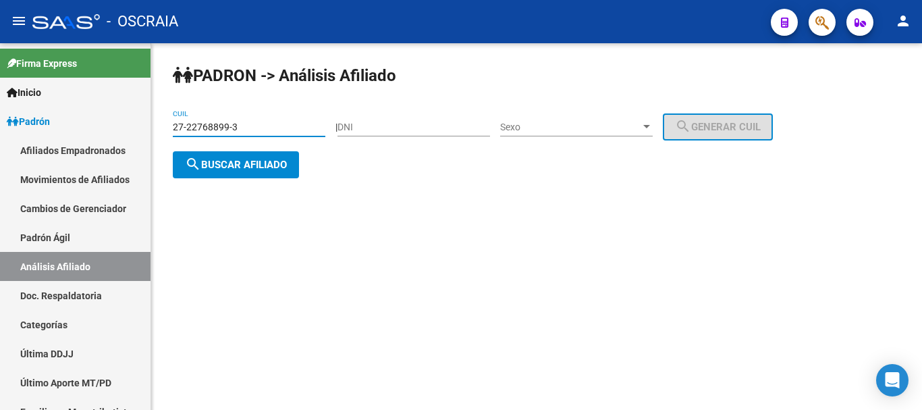
type input "27-22768899-3"
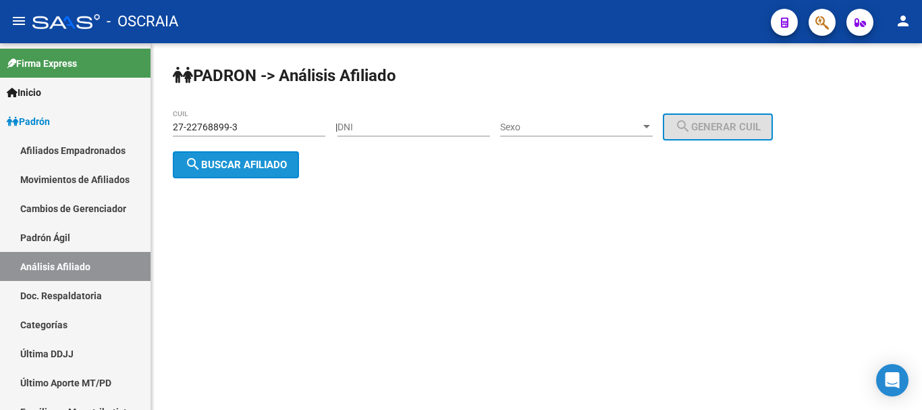
click at [279, 173] on button "search Buscar afiliado" at bounding box center [236, 164] width 126 height 27
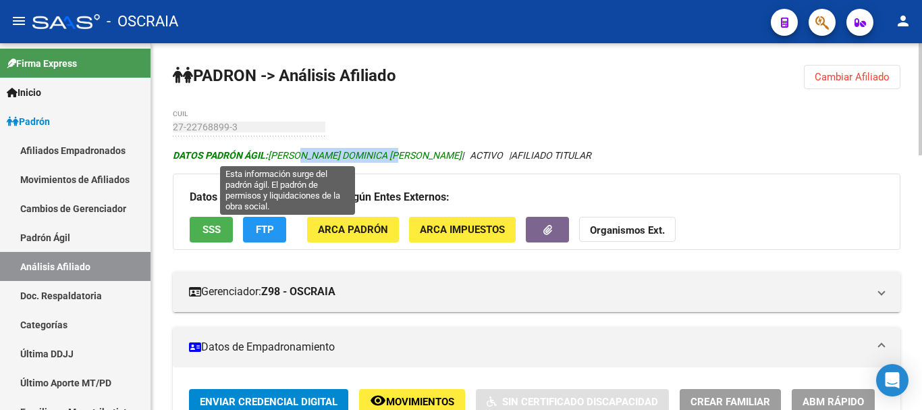
drag, startPoint x: 296, startPoint y: 156, endPoint x: 400, endPoint y: 156, distance: 103.9
click at [400, 156] on span "DATOS [PERSON_NAME] ÁGIL: [PERSON_NAME] DOMINICA [PERSON_NAME]" at bounding box center [317, 155] width 289 height 11
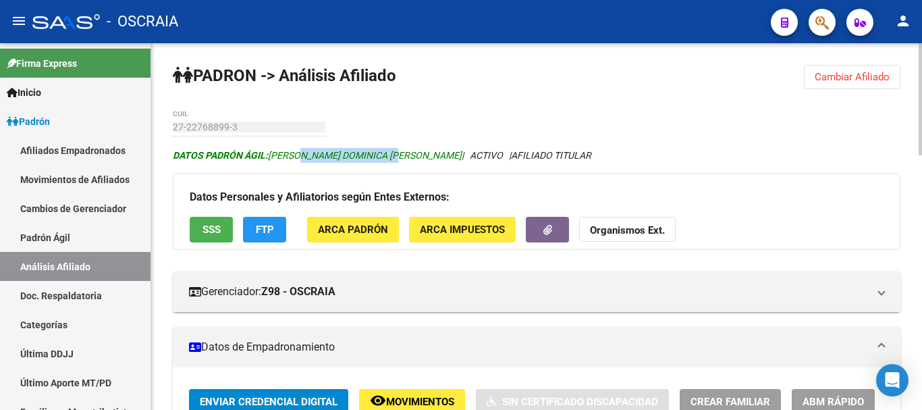
copy span "[PERSON_NAME]"
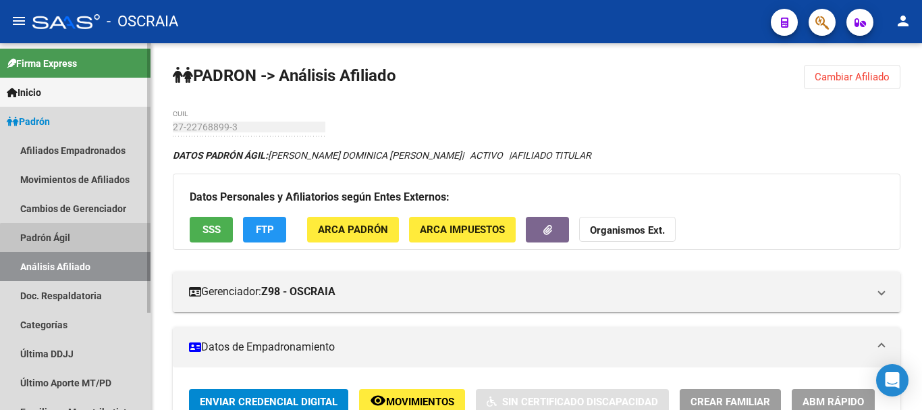
click at [76, 242] on link "Padrón Ágil" at bounding box center [75, 237] width 150 height 29
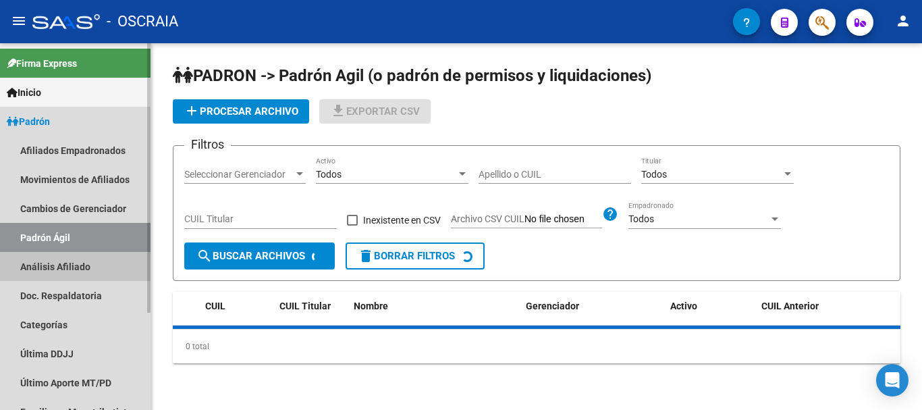
click at [76, 265] on link "Análisis Afiliado" at bounding box center [75, 266] width 150 height 29
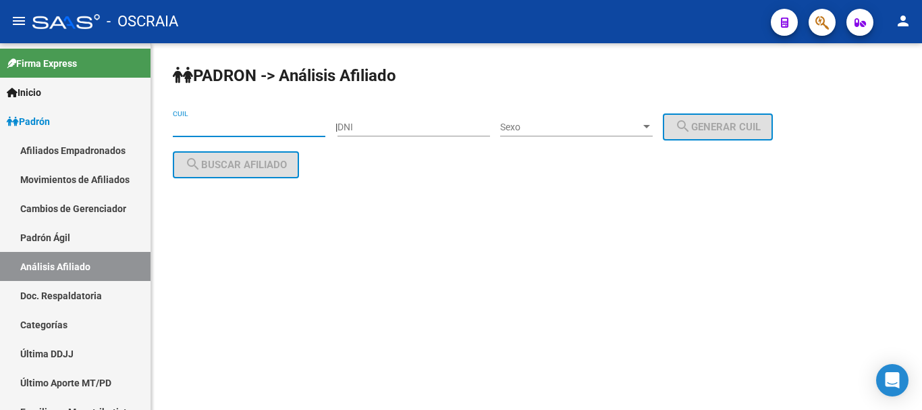
click at [309, 124] on input "CUIL" at bounding box center [249, 126] width 153 height 11
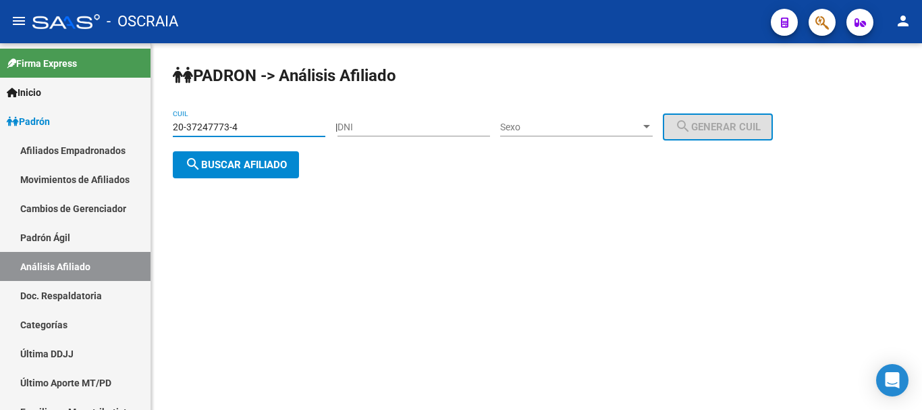
type input "20-37247773-4"
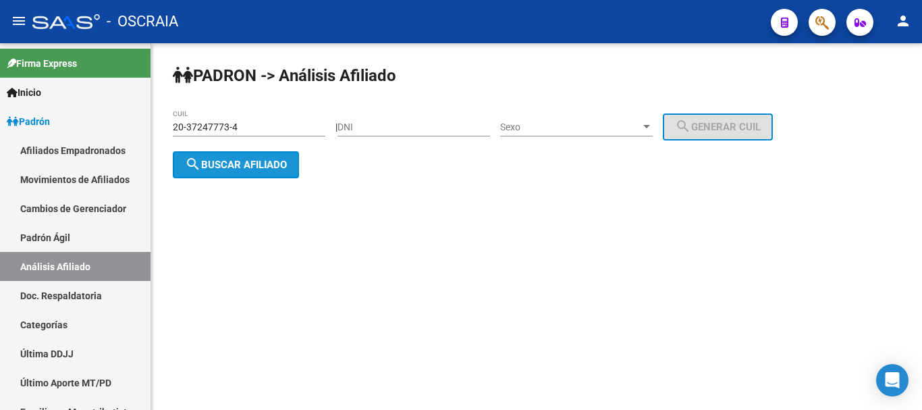
click at [273, 171] on button "search Buscar afiliado" at bounding box center [236, 164] width 126 height 27
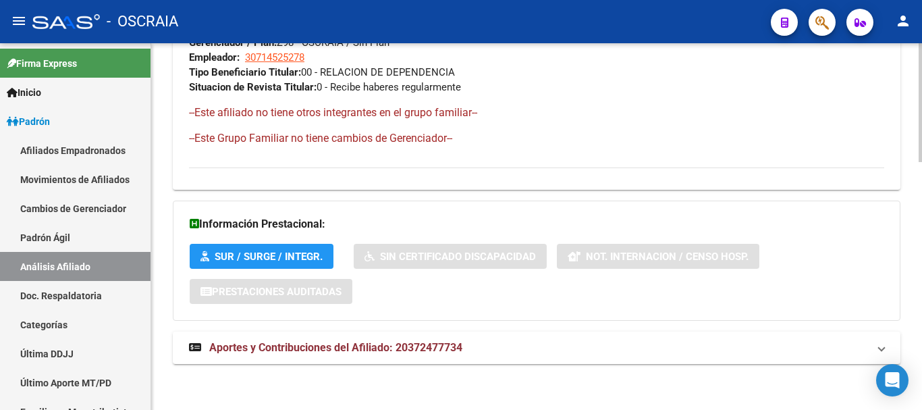
scroll to position [761, 0]
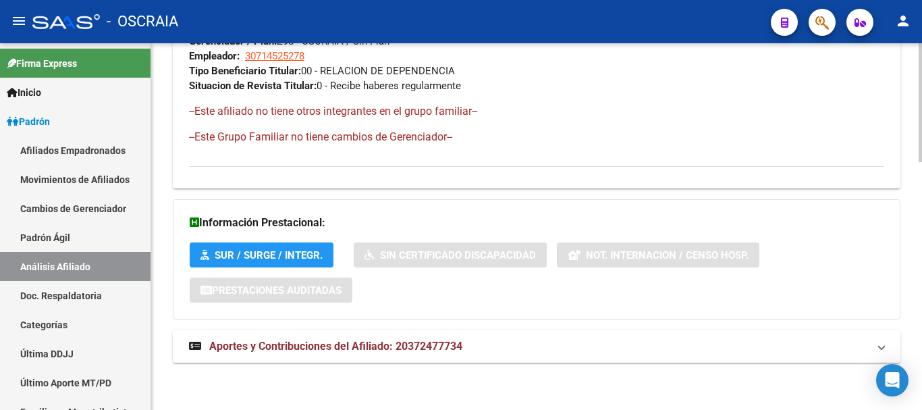
click at [313, 344] on span "Aportes y Contribuciones del Afiliado: 20372477734" at bounding box center [335, 345] width 253 height 13
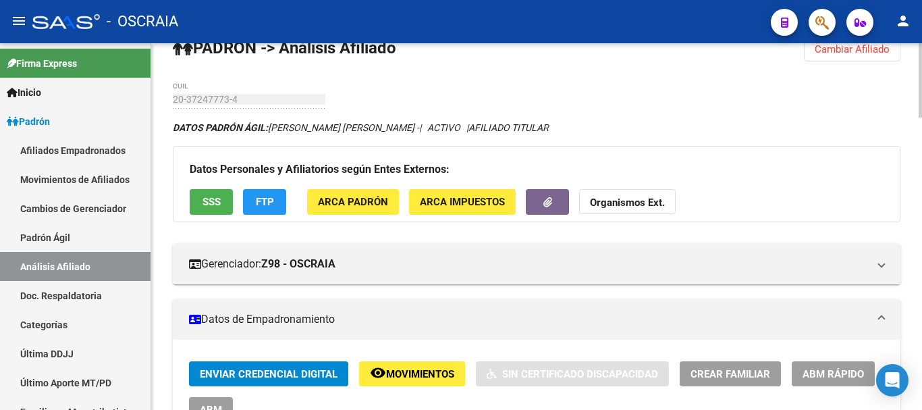
scroll to position [0, 0]
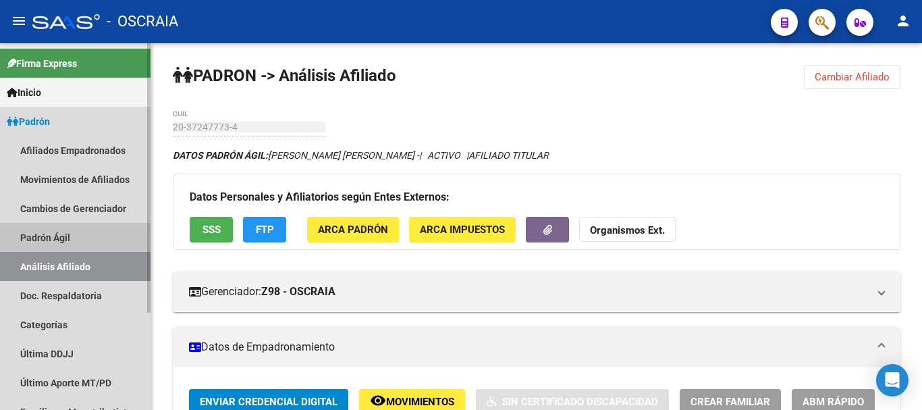
click at [94, 231] on link "Padrón Ágil" at bounding box center [75, 237] width 150 height 29
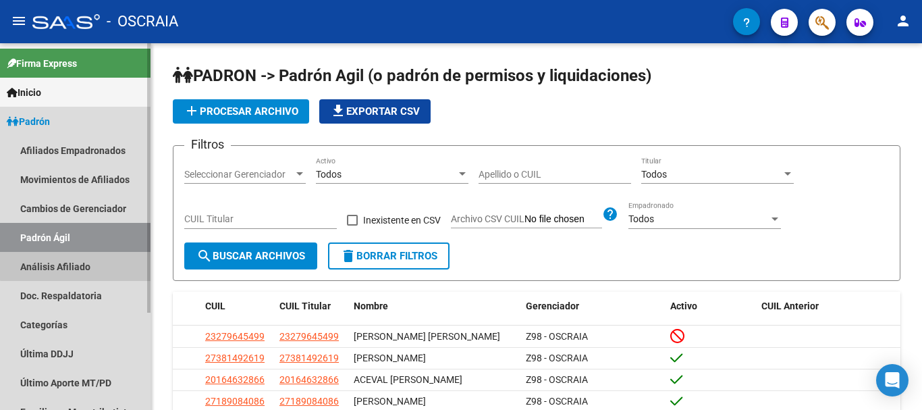
click at [76, 265] on link "Análisis Afiliado" at bounding box center [75, 266] width 150 height 29
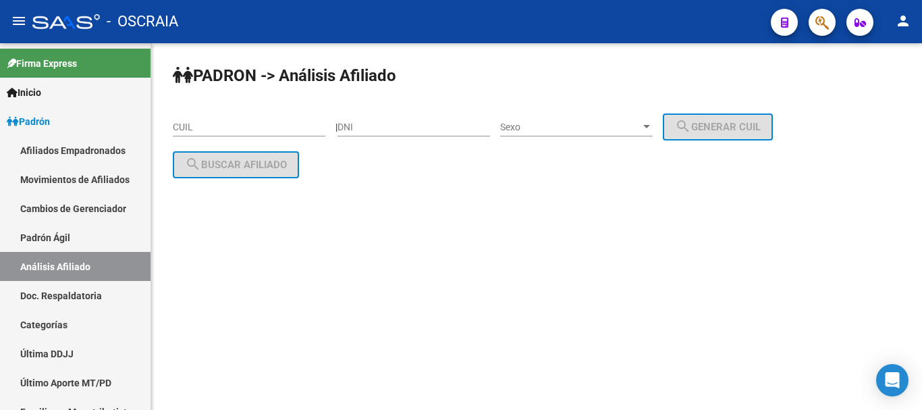
drag, startPoint x: 255, startPoint y: 134, endPoint x: 258, endPoint y: 126, distance: 8.5
click at [256, 129] on div "CUIL" at bounding box center [249, 122] width 153 height 27
paste input "23-41915657-4"
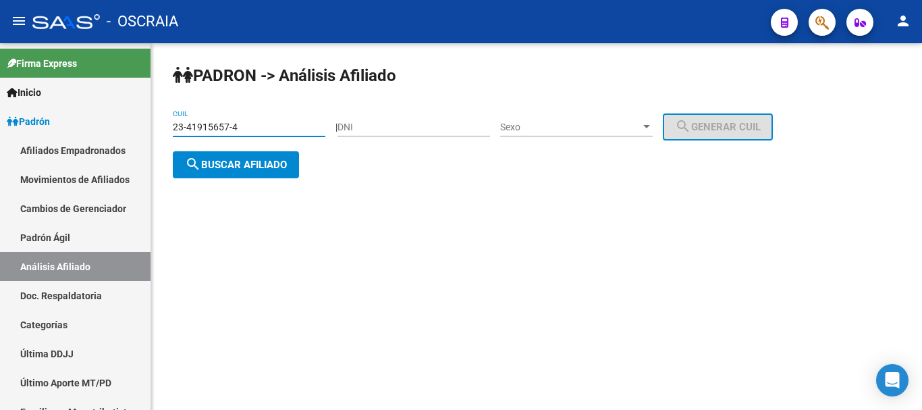
type input "23-41915657-4"
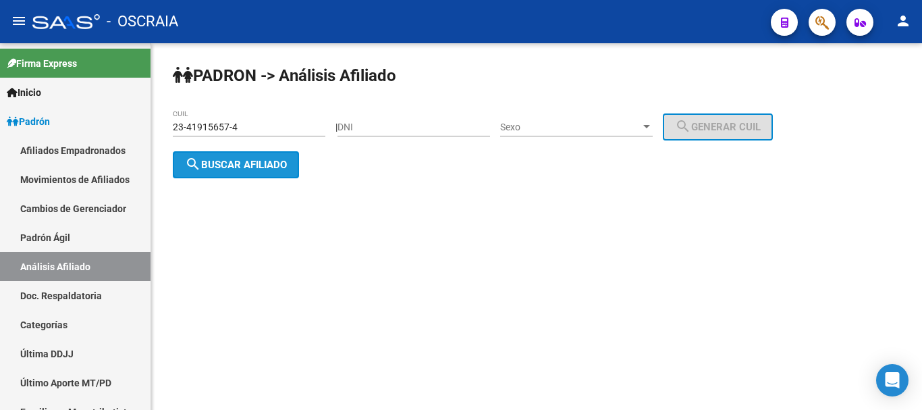
click at [273, 163] on span "search Buscar afiliado" at bounding box center [236, 165] width 102 height 12
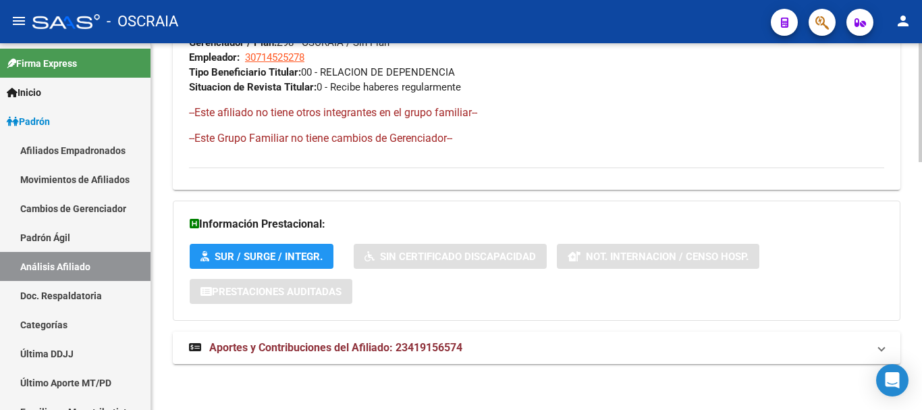
scroll to position [761, 0]
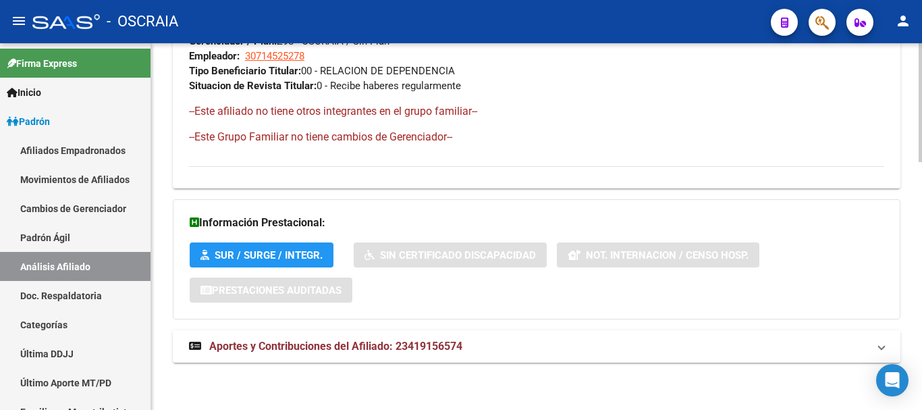
click at [366, 349] on span "Aportes y Contribuciones del Afiliado: 23419156574" at bounding box center [335, 345] width 253 height 13
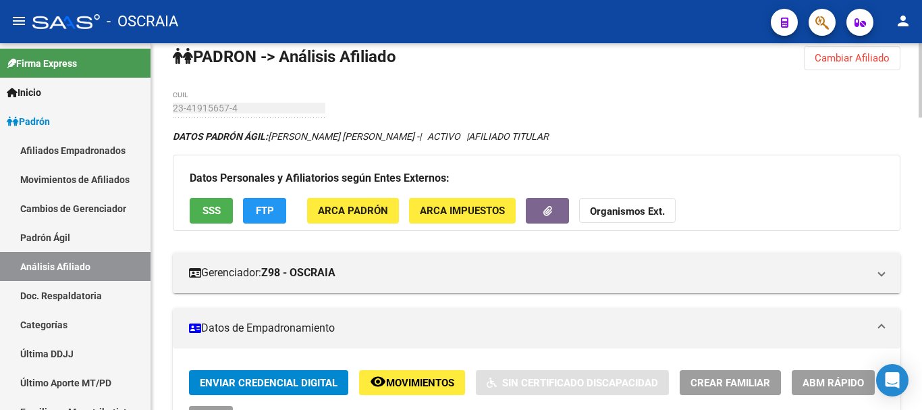
scroll to position [0, 0]
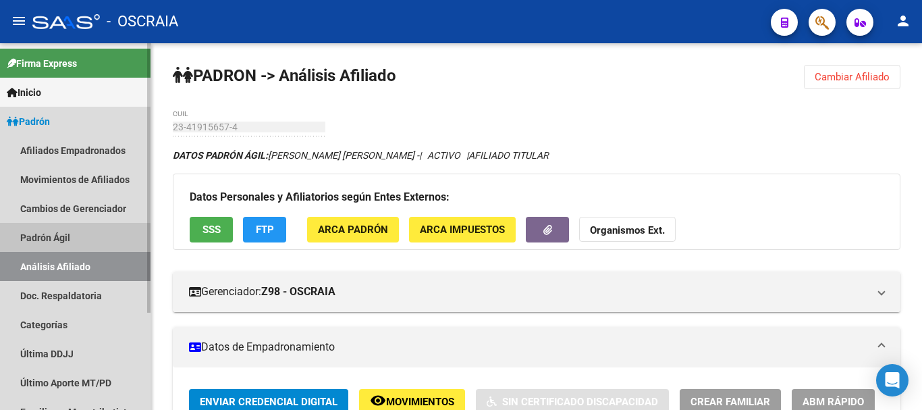
click at [66, 240] on link "Padrón Ágil" at bounding box center [75, 237] width 150 height 29
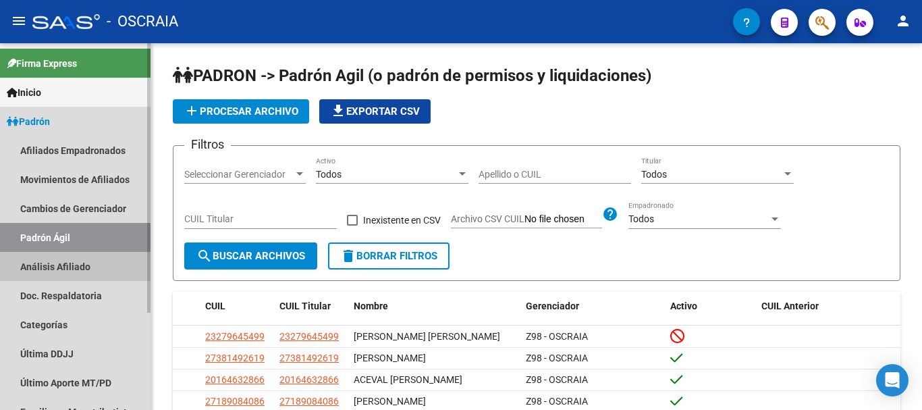
click at [72, 264] on link "Análisis Afiliado" at bounding box center [75, 266] width 150 height 29
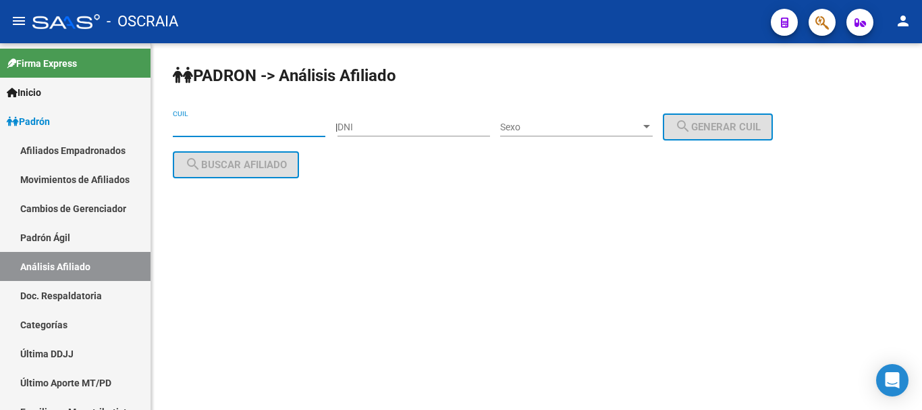
click at [265, 126] on input "CUIL" at bounding box center [249, 126] width 153 height 11
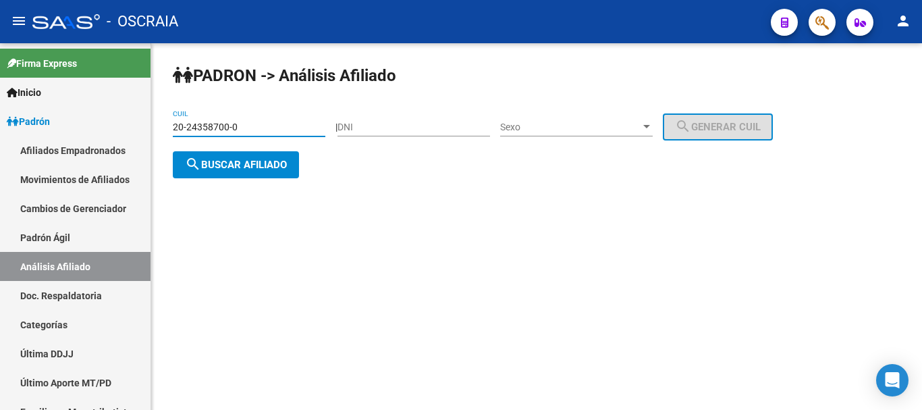
type input "20-24358700-0"
click at [266, 172] on button "search Buscar afiliado" at bounding box center [236, 164] width 126 height 27
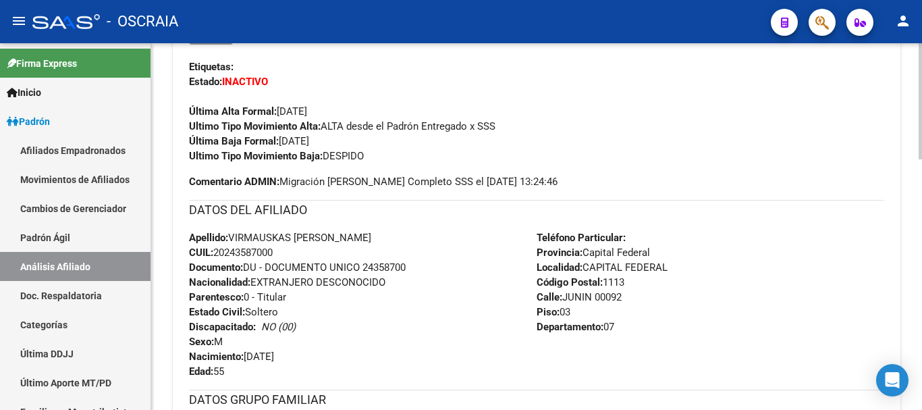
scroll to position [135, 0]
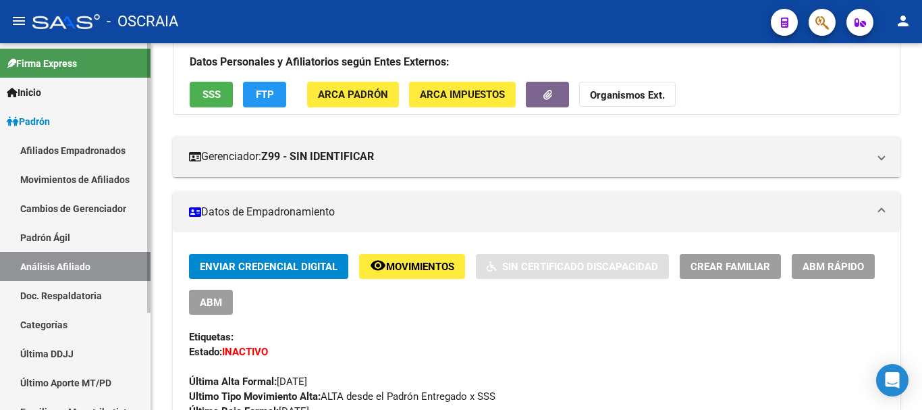
click at [67, 236] on link "Padrón Ágil" at bounding box center [75, 237] width 150 height 29
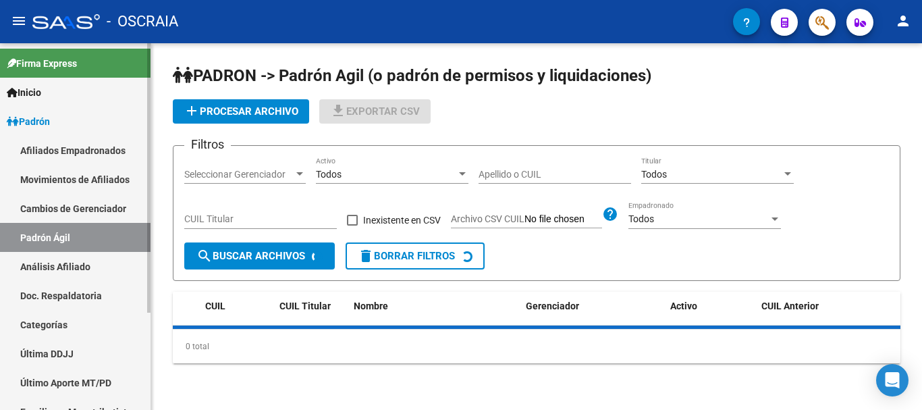
click at [81, 265] on link "Análisis Afiliado" at bounding box center [75, 266] width 150 height 29
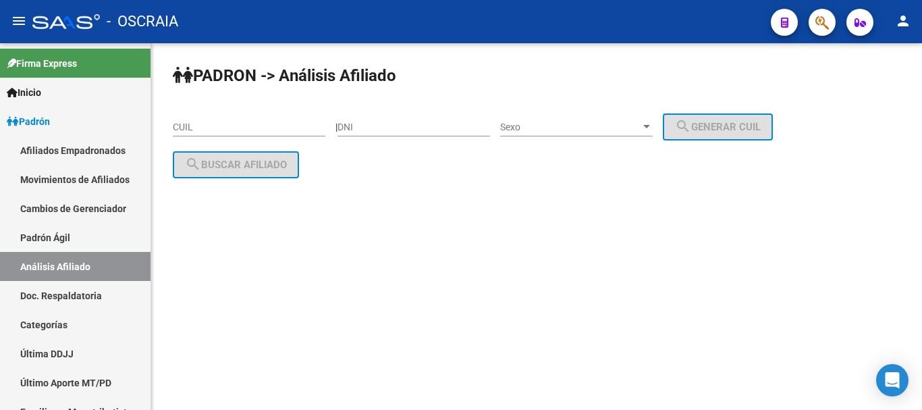
click at [297, 130] on input "CUIL" at bounding box center [249, 126] width 153 height 11
type input "2"
click at [383, 118] on div "DNI" at bounding box center [413, 122] width 153 height 27
type input "31989366"
click at [598, 125] on span "Sexo" at bounding box center [570, 126] width 140 height 11
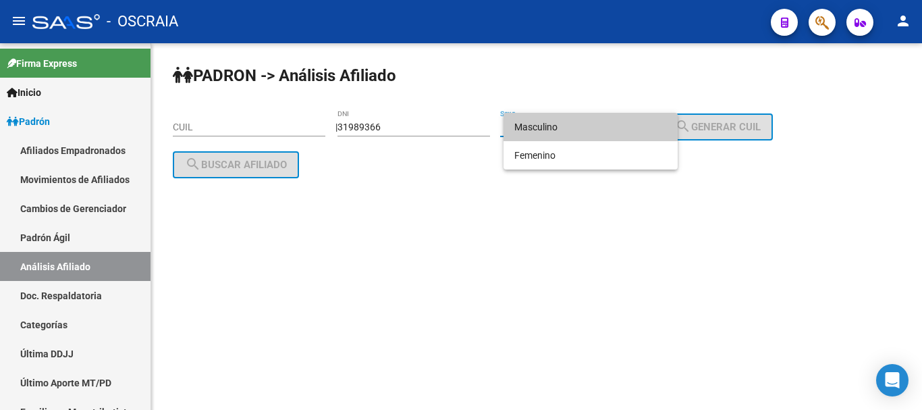
click at [599, 134] on span "Masculino" at bounding box center [590, 127] width 153 height 28
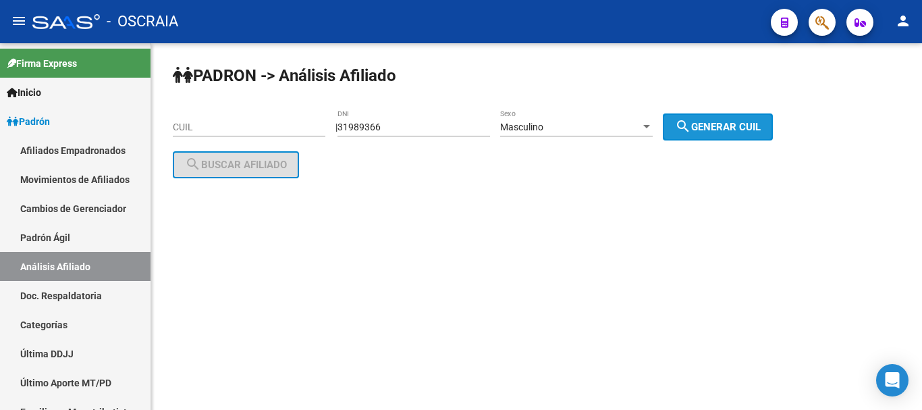
click at [732, 127] on span "search Generar CUIL" at bounding box center [718, 127] width 86 height 12
type input "20-31989366-1"
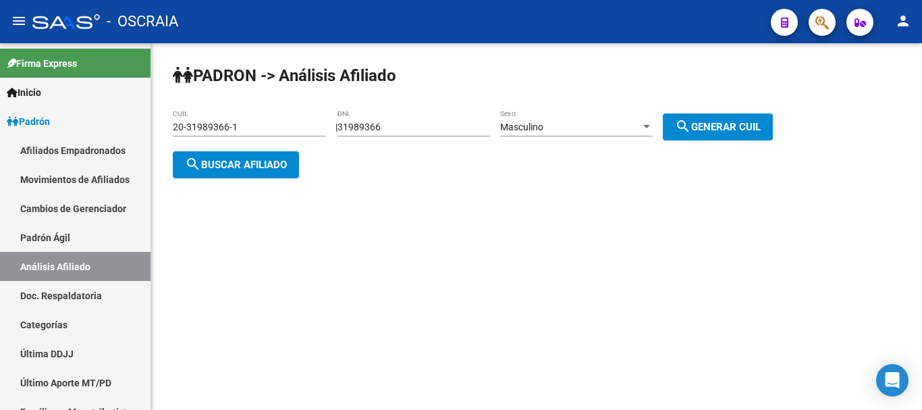
click at [271, 159] on span "search Buscar afiliado" at bounding box center [236, 165] width 102 height 12
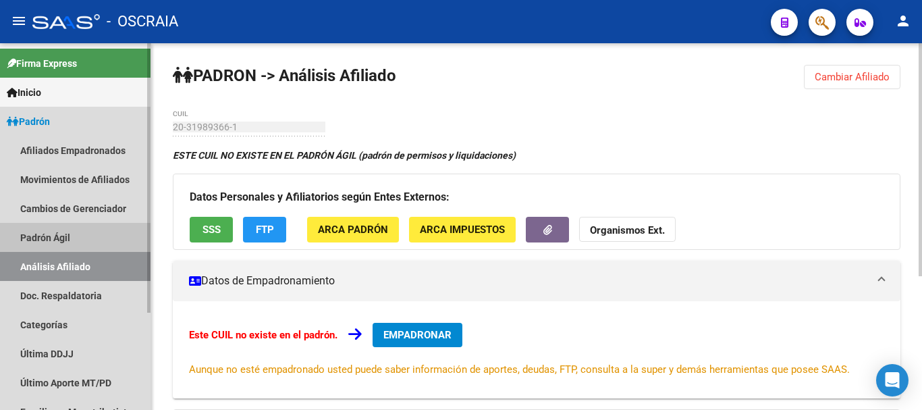
click at [61, 237] on link "Padrón Ágil" at bounding box center [75, 237] width 150 height 29
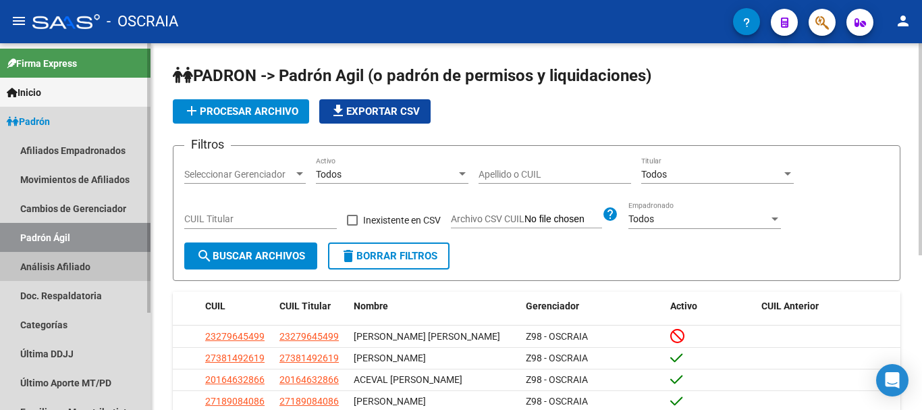
click at [65, 267] on link "Análisis Afiliado" at bounding box center [75, 266] width 150 height 29
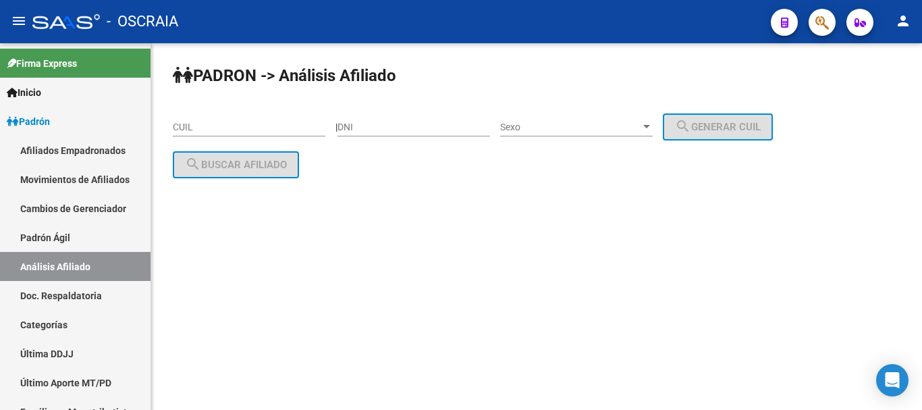
click at [449, 133] on div "DNI" at bounding box center [413, 122] width 153 height 27
click at [451, 128] on input "DNI" at bounding box center [413, 126] width 153 height 11
type input "27319893666"
click at [263, 123] on input "CUIL" at bounding box center [249, 126] width 153 height 11
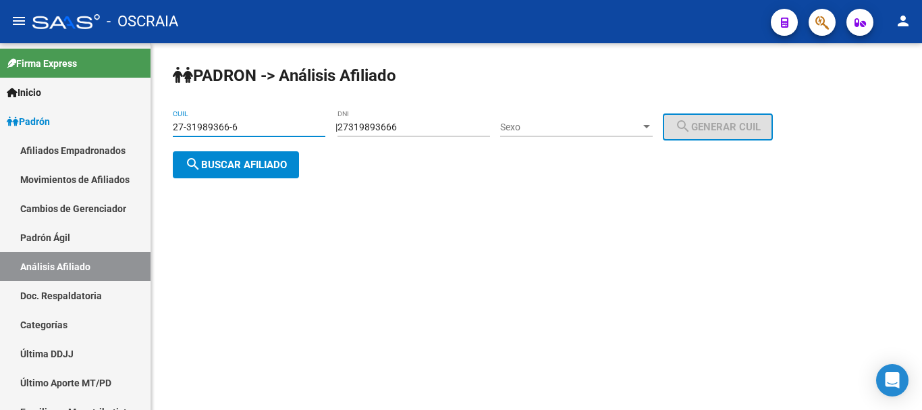
type input "27-31989366-6"
click at [439, 133] on div "27319893666 DNI" at bounding box center [413, 122] width 153 height 27
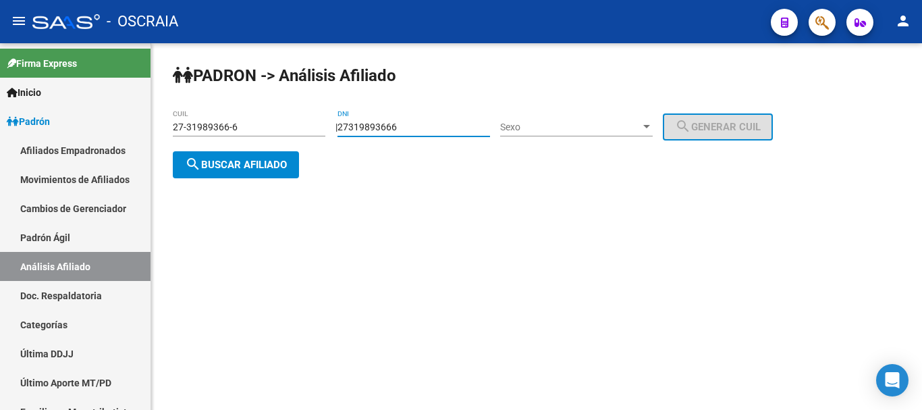
click at [439, 129] on input "27319893666" at bounding box center [413, 126] width 153 height 11
type input "2"
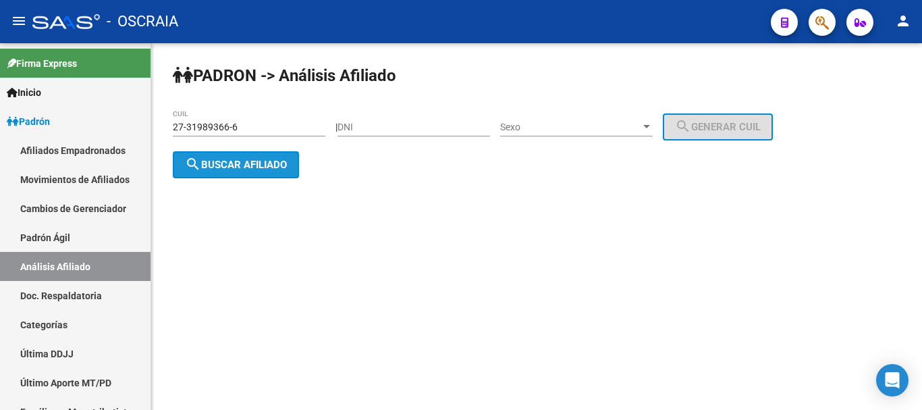
click at [241, 164] on span "search Buscar afiliado" at bounding box center [236, 165] width 102 height 12
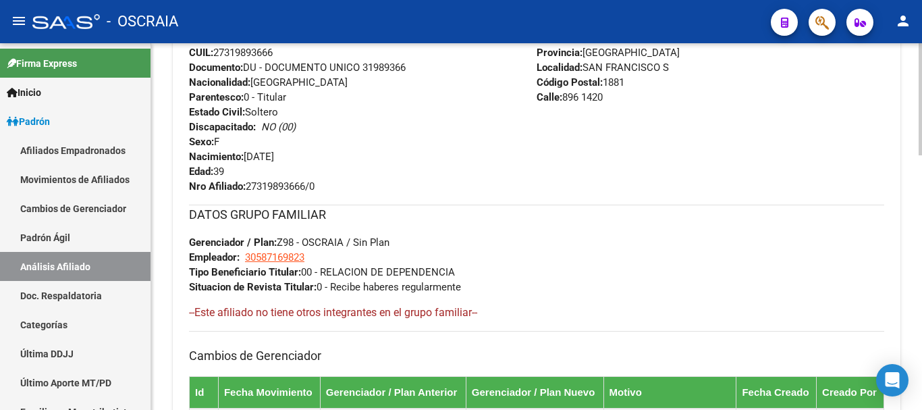
scroll to position [829, 0]
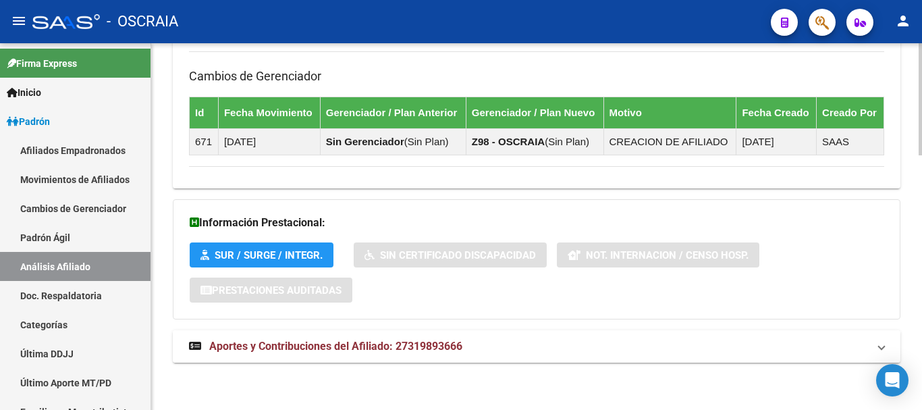
click at [332, 344] on span "Aportes y Contribuciones del Afiliado: 27319893666" at bounding box center [335, 345] width 253 height 13
